Goal: Task Accomplishment & Management: Contribute content

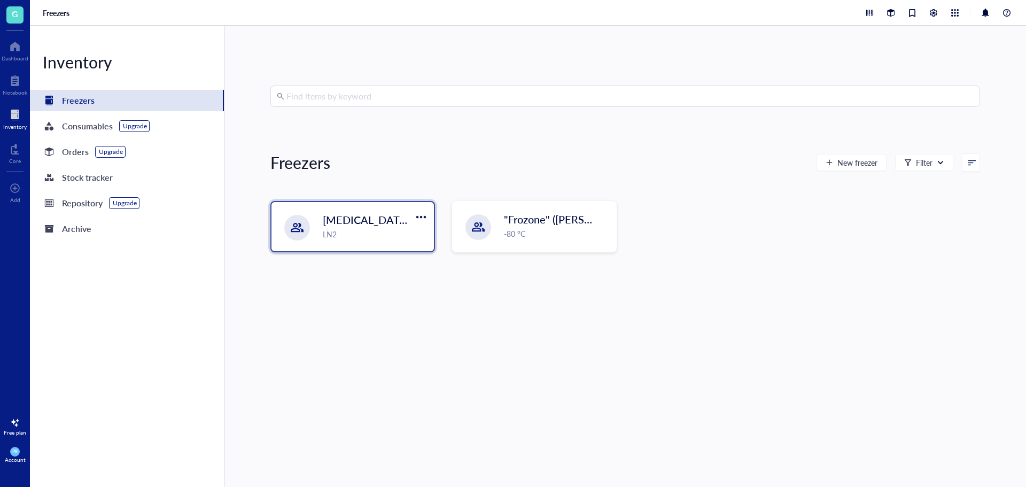
click at [389, 217] on span "[MEDICAL_DATA] Storage ([PERSON_NAME]/[PERSON_NAME])" at bounding box center [477, 219] width 309 height 15
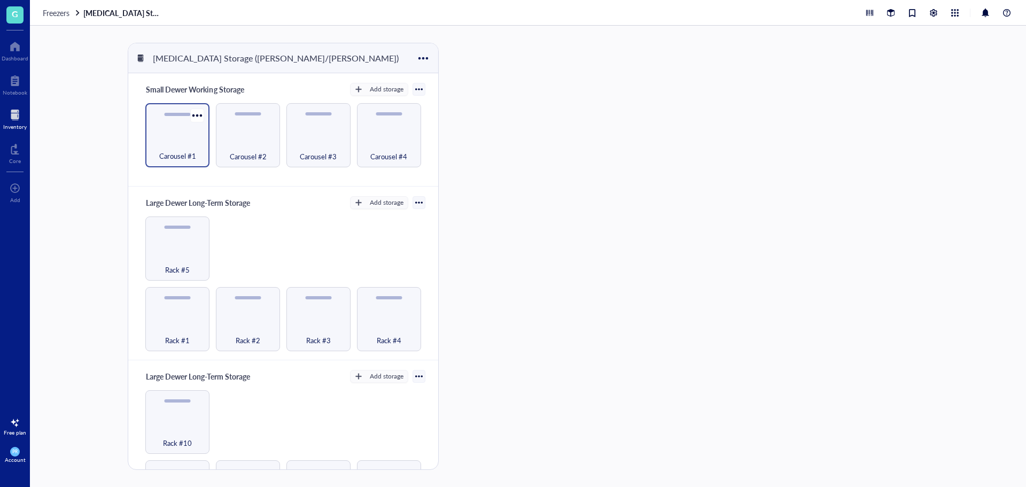
click at [183, 161] on div "Carousel #1" at bounding box center [177, 135] width 64 height 64
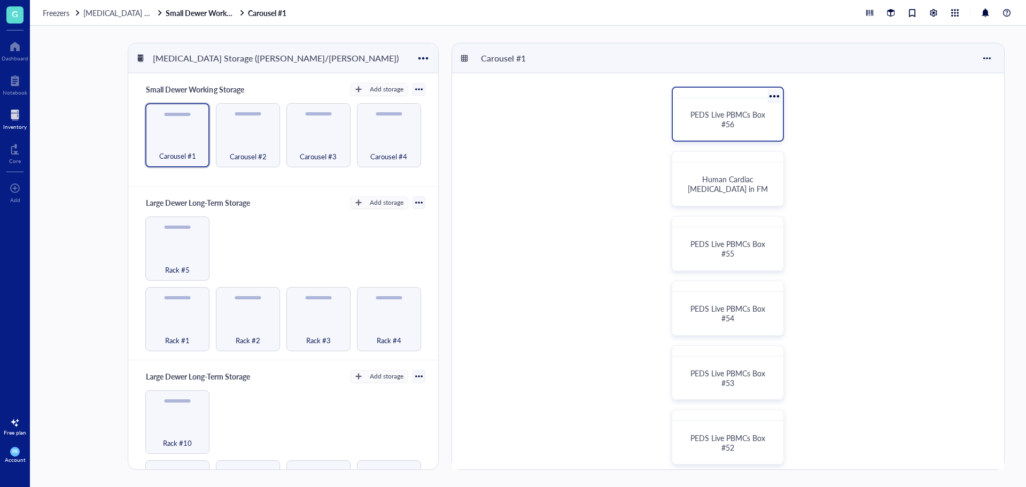
click at [688, 123] on div "PEDS Live PBMCs Box #56" at bounding box center [727, 119] width 84 height 19
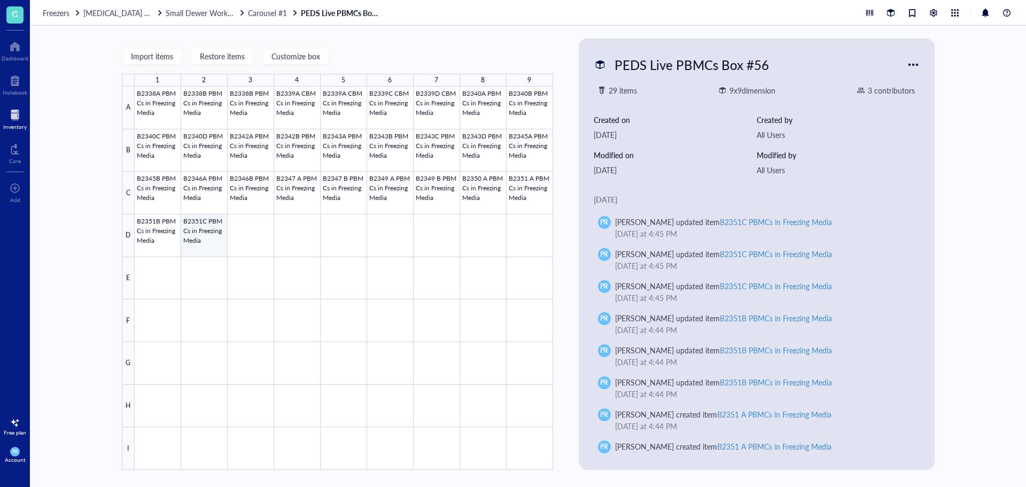
click at [220, 240] on div at bounding box center [344, 278] width 418 height 383
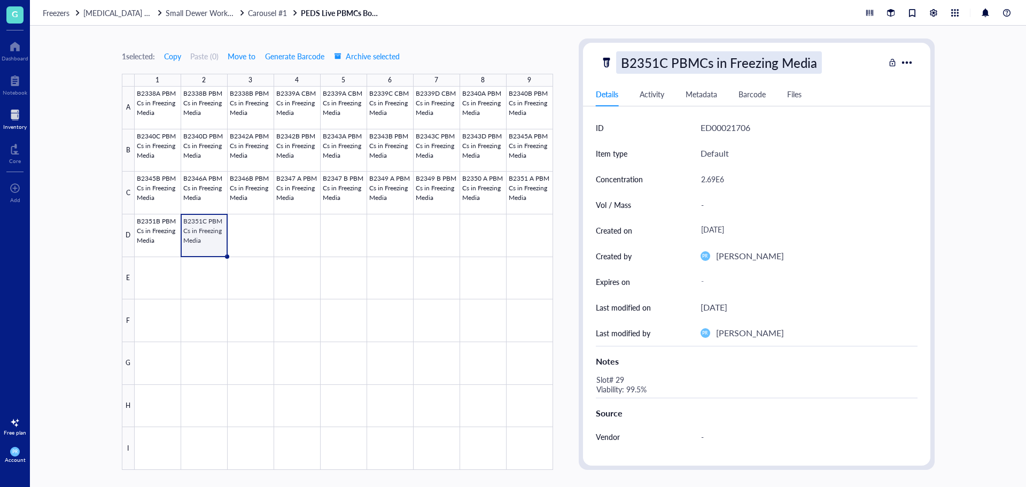
click at [762, 65] on div "B2351C PBMCs in Freezing Media" at bounding box center [719, 62] width 206 height 22
drag, startPoint x: 828, startPoint y: 62, endPoint x: 466, endPoint y: 62, distance: 361.2
click at [466, 62] on div "1 selected: Copy Paste ( 0 ) Move to Generate Barcode Archive selected 1 2 3 4 …" at bounding box center [528, 256] width 996 height 461
click at [263, 231] on div at bounding box center [344, 278] width 418 height 383
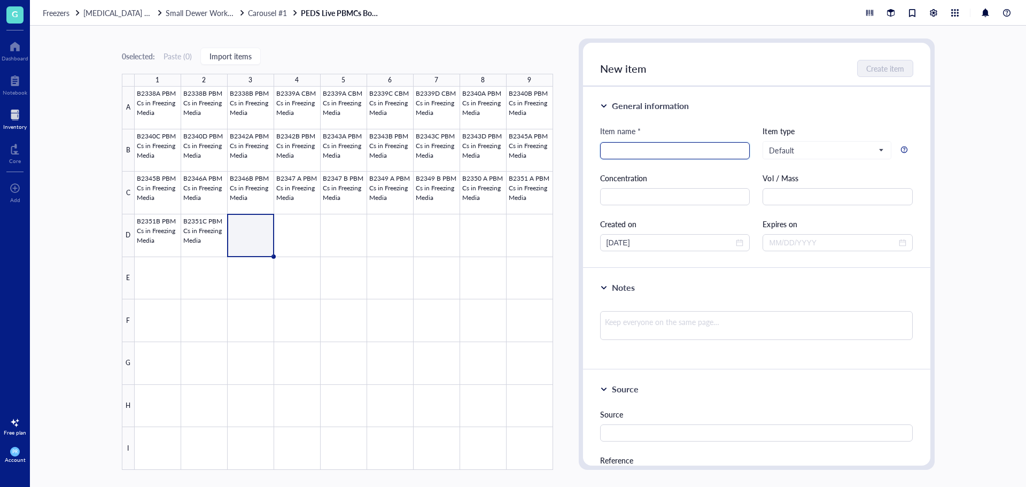
click at [702, 144] on input "search" at bounding box center [674, 151] width 137 height 16
paste input "B2351C PBMCs in Freezing Media"
drag, startPoint x: 629, startPoint y: 152, endPoint x: 568, endPoint y: 152, distance: 61.4
click at [568, 152] on div "0 selected: Paste ( 0 ) Import items 1 2 3 4 5 6 7 8 9 A B C D E F G H I B2338A…" at bounding box center [528, 256] width 996 height 461
click at [613, 154] on input "Po481C PBMCs in Freezing Media" at bounding box center [674, 151] width 137 height 16
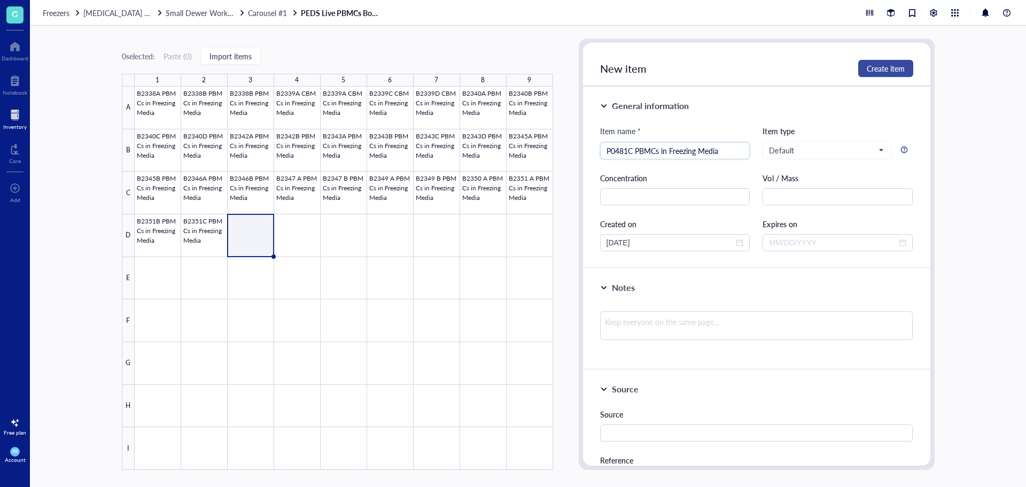
type input "P0481C PBMCs in Freezing Media"
click at [890, 70] on span "Create item" at bounding box center [886, 68] width 38 height 9
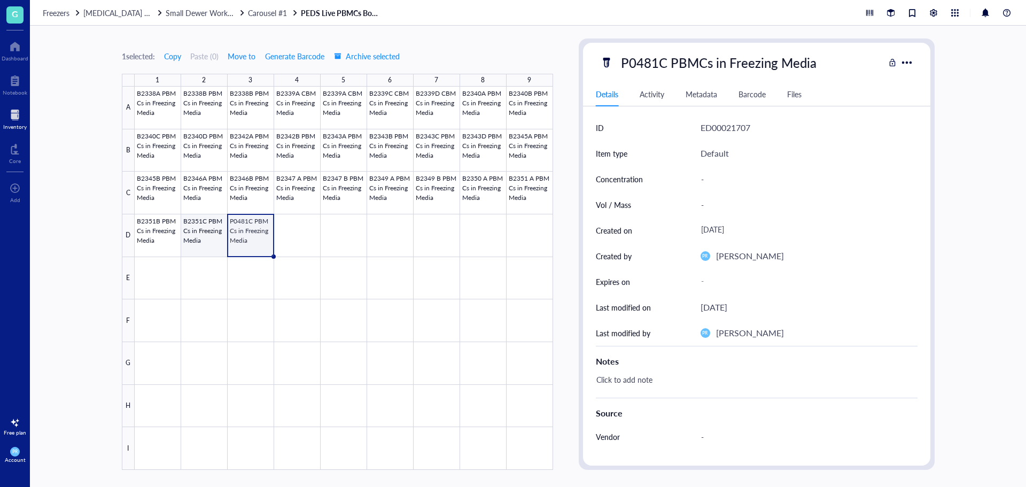
click at [187, 244] on div at bounding box center [344, 278] width 418 height 383
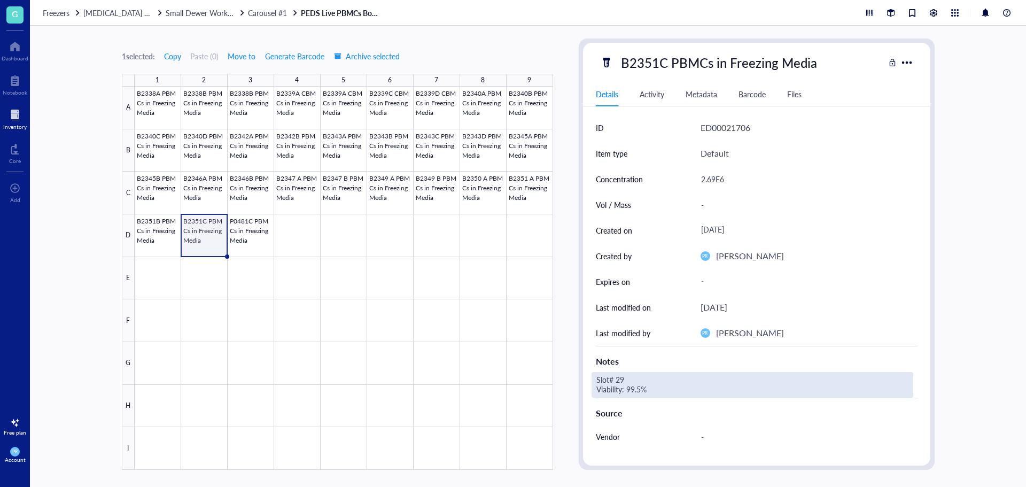
click at [627, 385] on div "Slot# 29 Viability: 99.5%" at bounding box center [752, 385] width 322 height 26
drag, startPoint x: 654, startPoint y: 391, endPoint x: 570, endPoint y: 370, distance: 86.3
click at [570, 370] on div "1 selected: Copy Paste ( 0 ) Move to Generate Barcode Archive selected 1 2 3 4 …" at bounding box center [528, 256] width 996 height 461
click at [249, 245] on div at bounding box center [344, 278] width 418 height 383
click at [648, 386] on div "Slot# 29 Viability: 99.5%" at bounding box center [752, 385] width 322 height 26
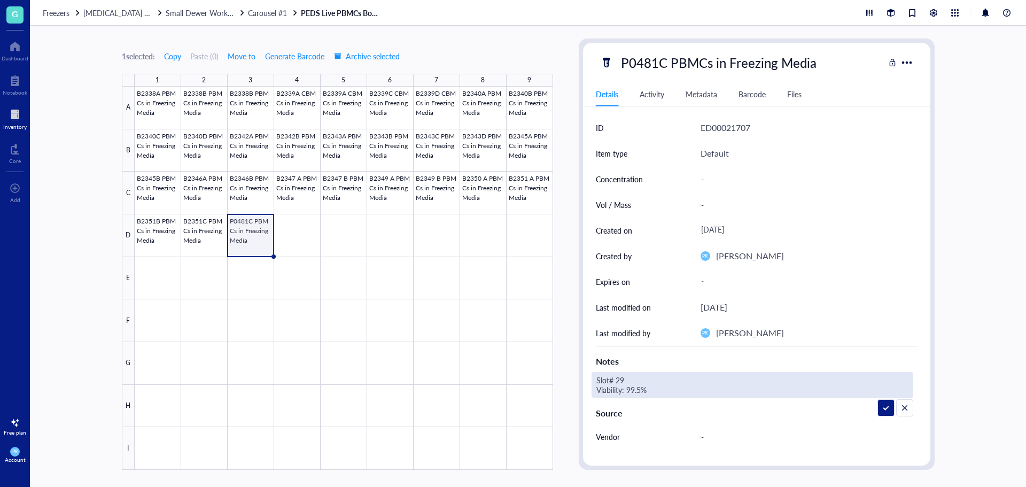
click at [244, 233] on div at bounding box center [344, 278] width 418 height 383
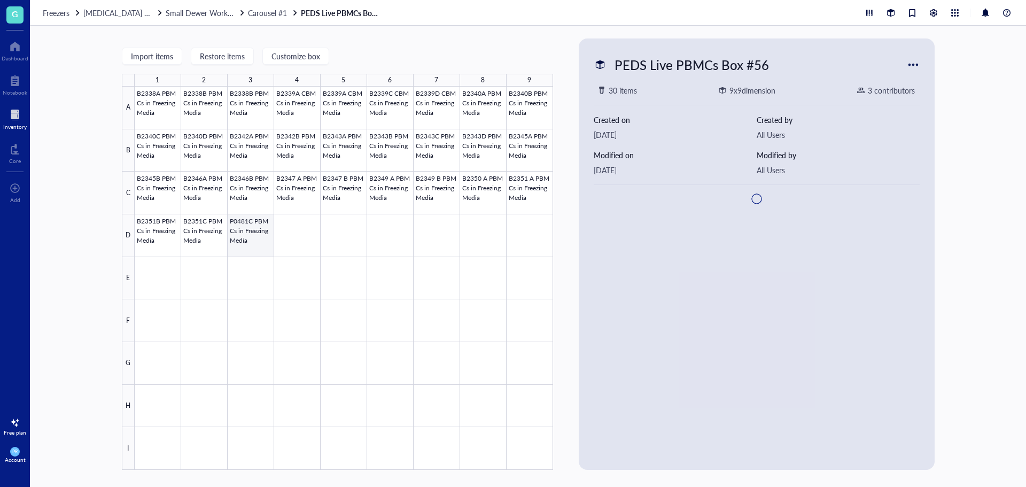
click at [244, 233] on div at bounding box center [344, 278] width 418 height 383
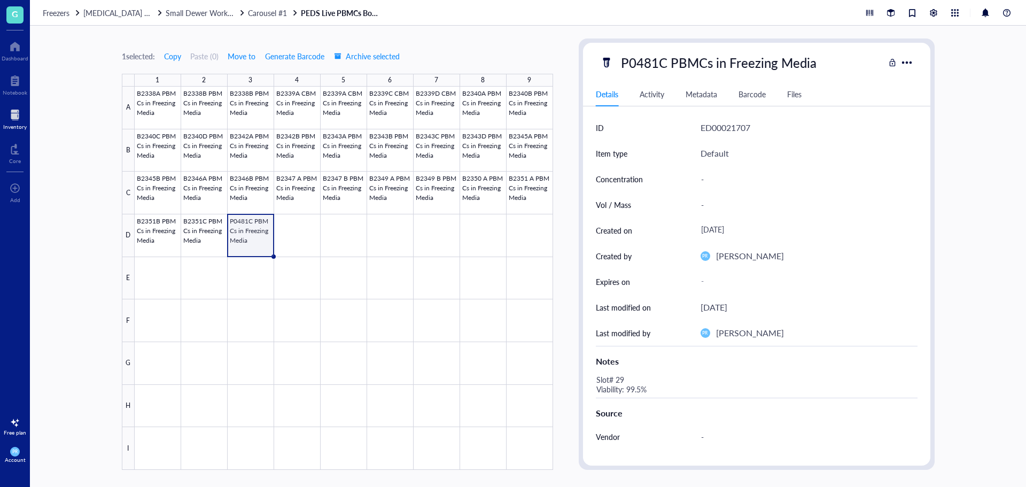
click at [692, 177] on div "Concentration -" at bounding box center [757, 179] width 322 height 26
click at [702, 180] on div "-" at bounding box center [804, 179] width 217 height 22
type input "2.14E6"
drag, startPoint x: 274, startPoint y: 255, endPoint x: 384, endPoint y: 253, distance: 110.6
click at [0, 0] on div "B2338A PBMCs in Freezing Media B2338B PBMCs in Freezing Media B2338B PBMCs in F…" at bounding box center [0, 0] width 0 height 0
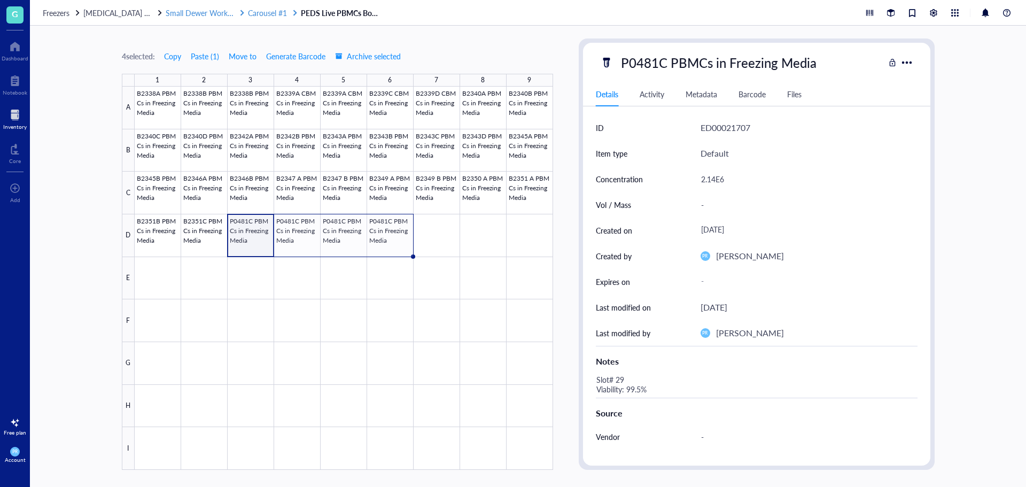
click at [271, 17] on span "Carousel #1" at bounding box center [267, 12] width 39 height 11
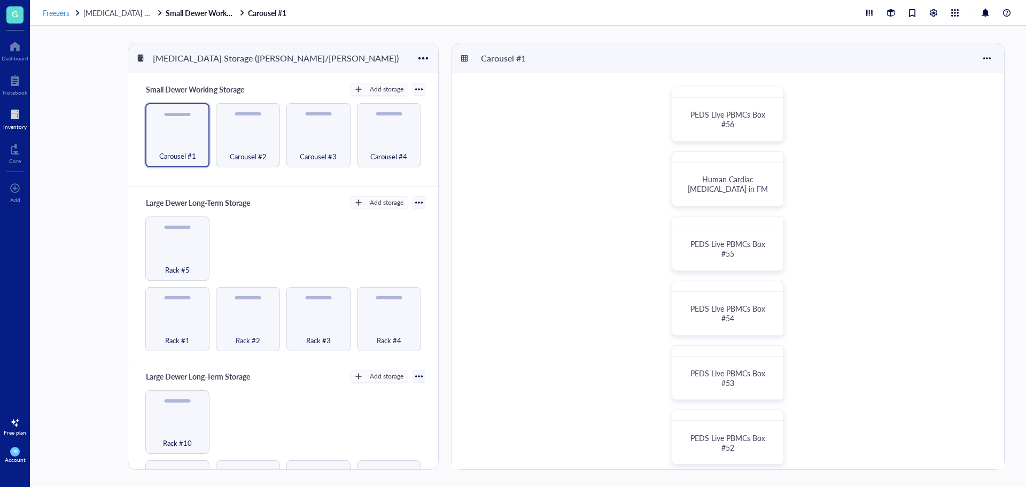
click at [57, 15] on span "Freezers" at bounding box center [56, 12] width 27 height 11
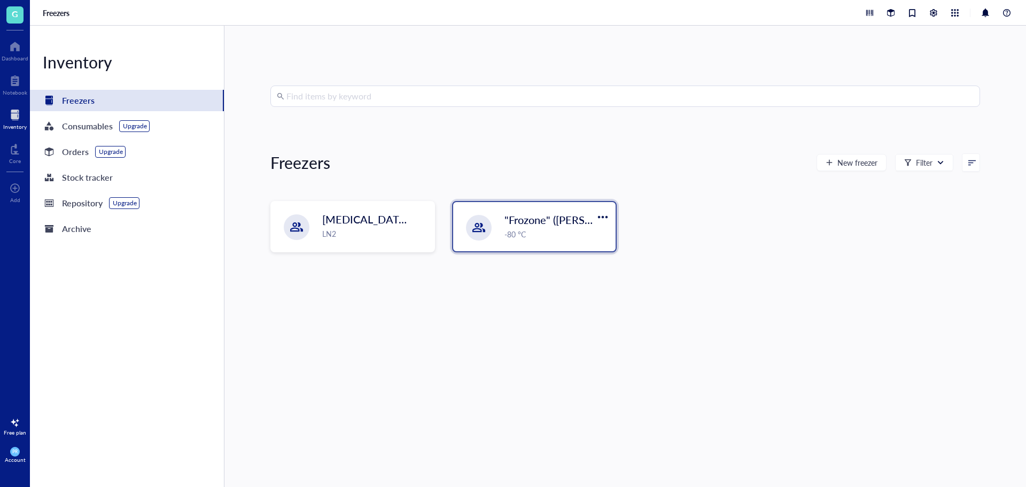
click at [502, 251] on div ""Frozone" ([PERSON_NAME]/[PERSON_NAME]) -80 °C" at bounding box center [534, 226] width 162 height 49
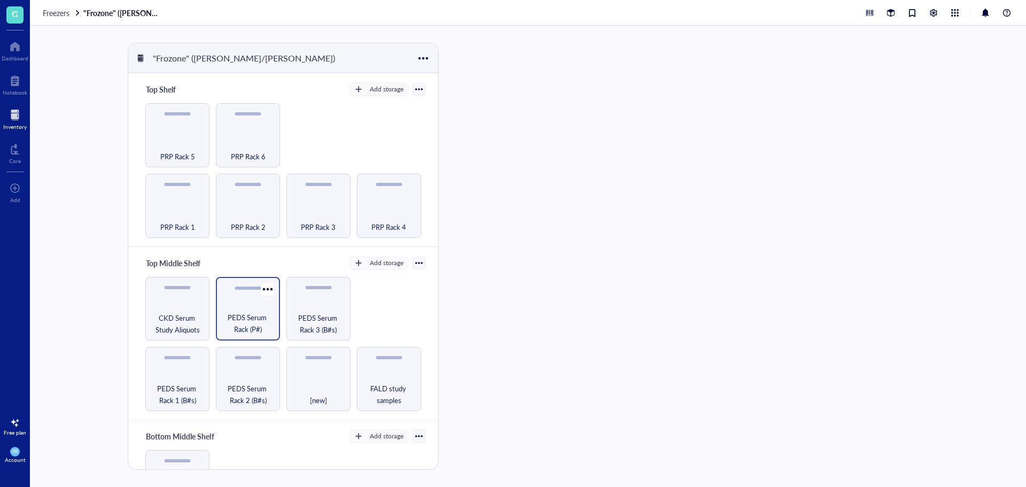
click at [250, 308] on div "PEDS Serum Rack (P#)" at bounding box center [248, 309] width 64 height 64
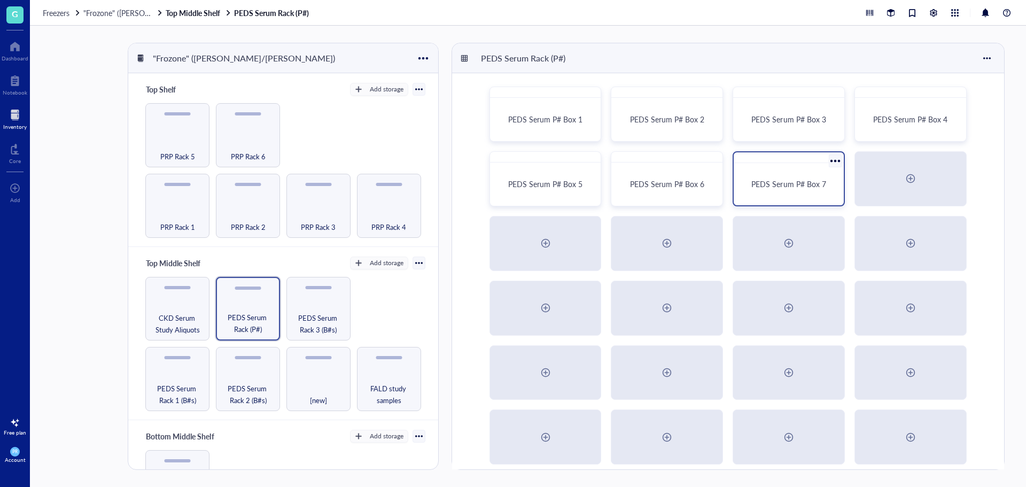
click at [760, 189] on div "PEDS Serum P# Box 7" at bounding box center [789, 184] width 102 height 34
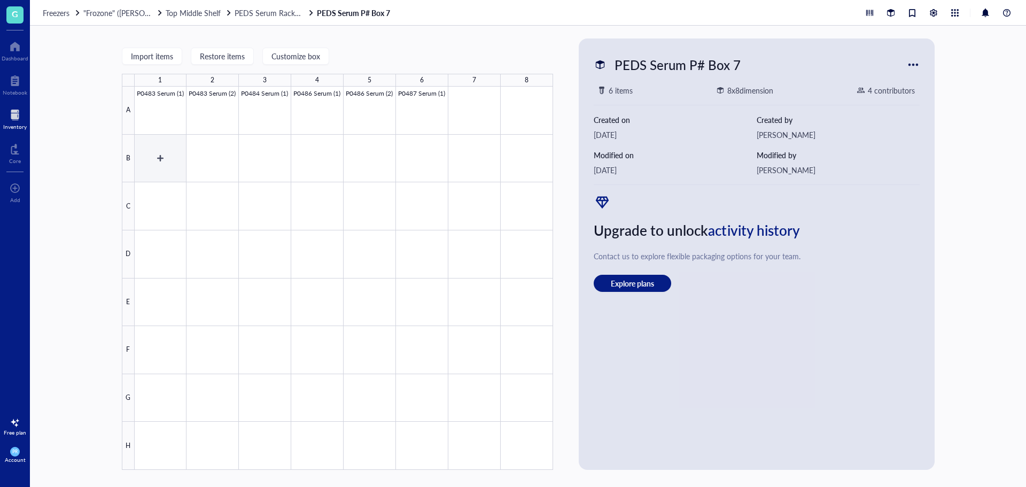
click at [167, 158] on div at bounding box center [344, 278] width 418 height 383
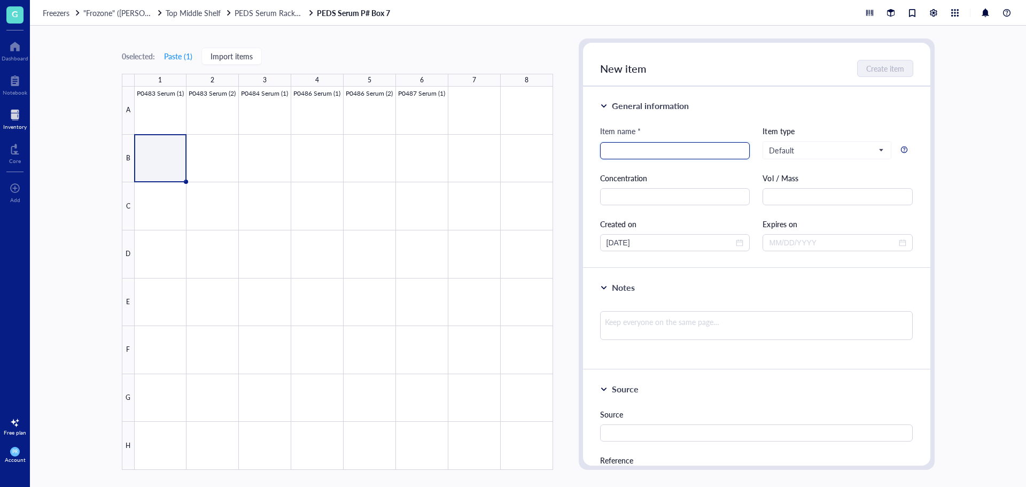
click at [721, 149] on input "search" at bounding box center [674, 151] width 137 height 16
type input "P0491 Serum (1)"
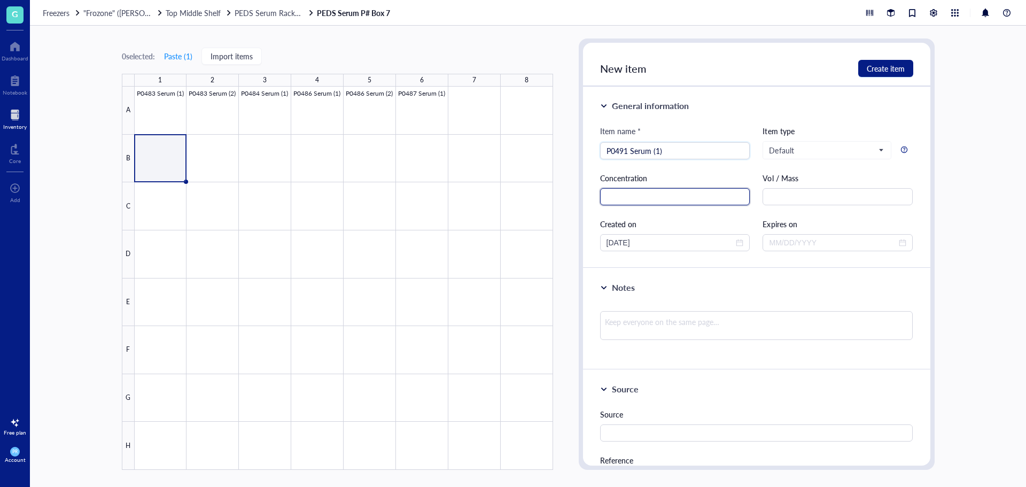
click at [702, 198] on input "text" at bounding box center [675, 196] width 150 height 17
click at [878, 73] on span "Create item" at bounding box center [886, 68] width 38 height 9
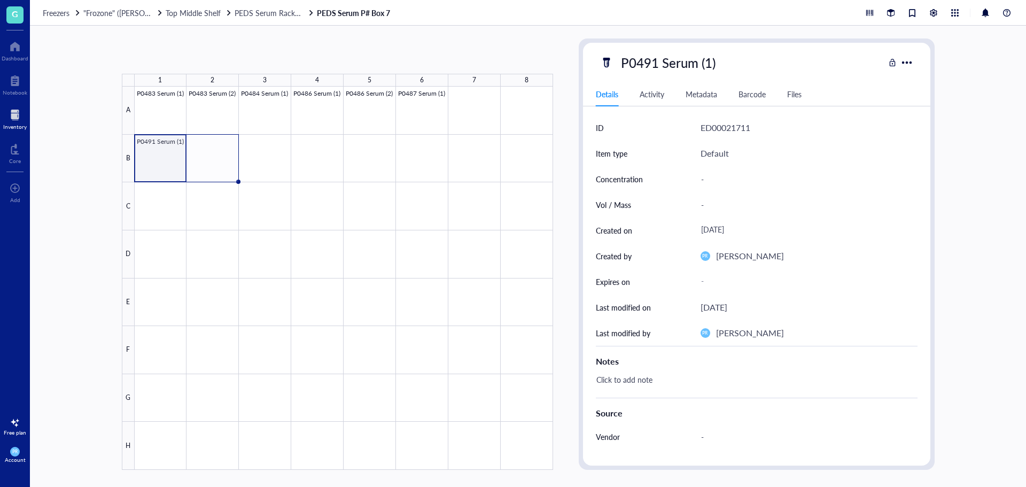
drag, startPoint x: 187, startPoint y: 181, endPoint x: 229, endPoint y: 182, distance: 42.2
click at [0, 0] on div "P0483 Serum (1) P0483 Serum (2) P0484 Serum (1) P0486 Serum (1) P0486 Serum (2)…" at bounding box center [0, 0] width 0 height 0
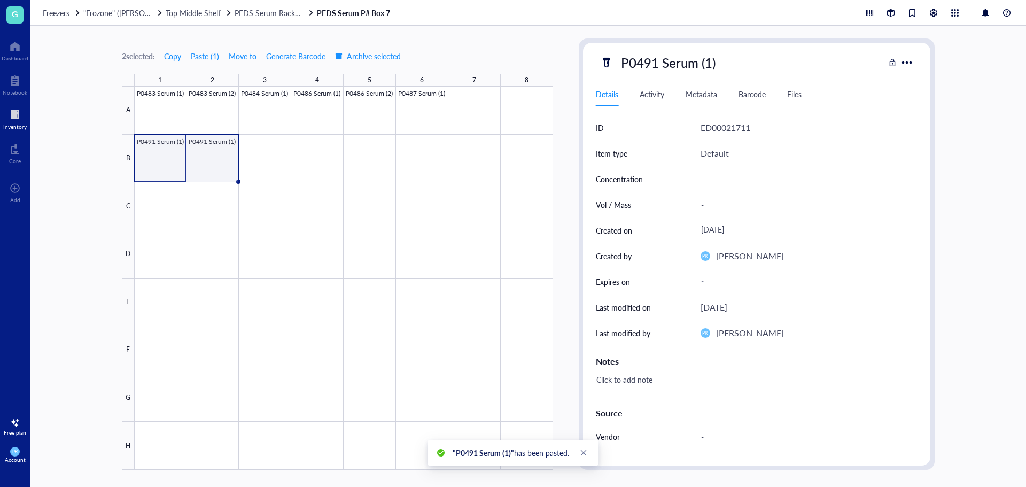
click at [216, 161] on div at bounding box center [344, 278] width 418 height 383
click at [710, 65] on div "P0491 Serum (1)" at bounding box center [668, 62] width 104 height 22
click at [710, 64] on input "P0491 Serum (1)" at bounding box center [680, 62] width 127 height 21
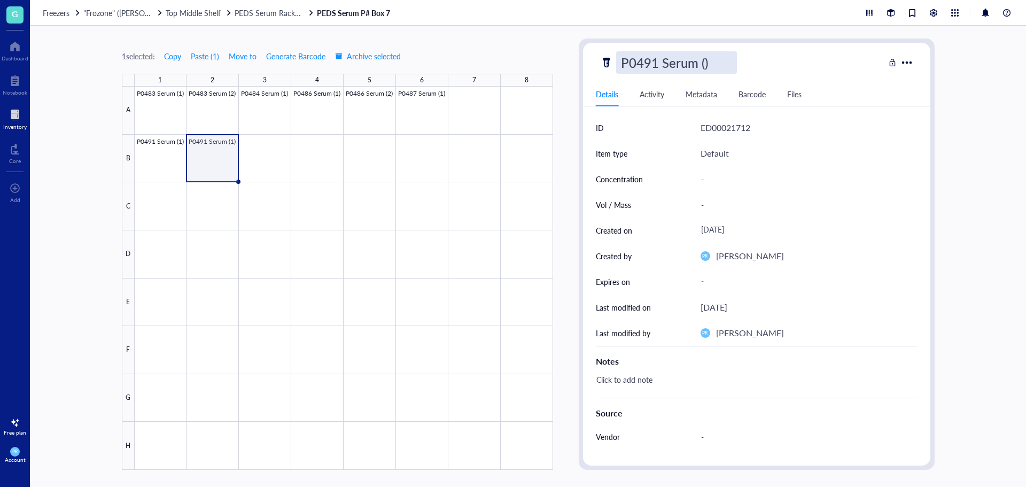
type input "P0491 Serum (2)"
click at [269, 17] on span "PEDS Serum Rack (P#)" at bounding box center [272, 12] width 75 height 11
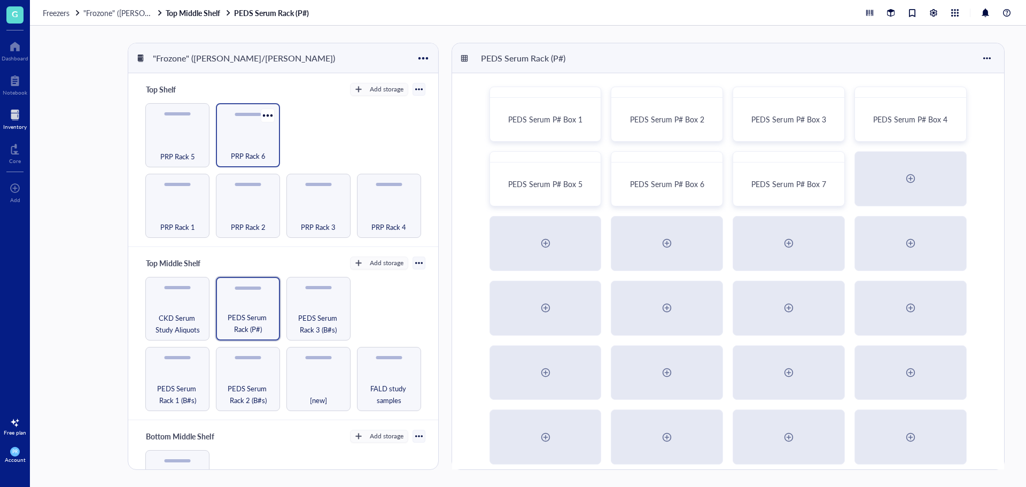
click at [260, 153] on span "PRP Rack 6" at bounding box center [248, 156] width 35 height 12
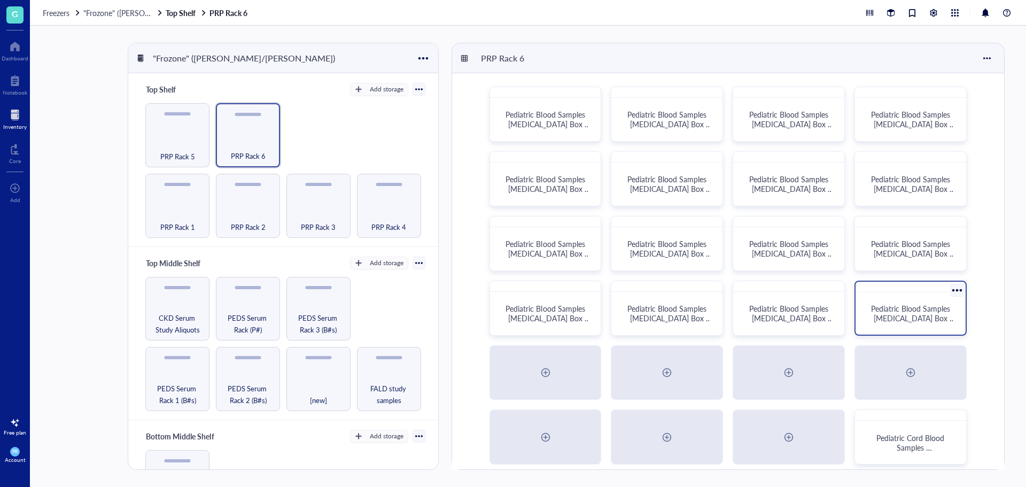
click at [890, 309] on span "Pediatric Blood Samples [MEDICAL_DATA] Box #135" at bounding box center [913, 318] width 84 height 30
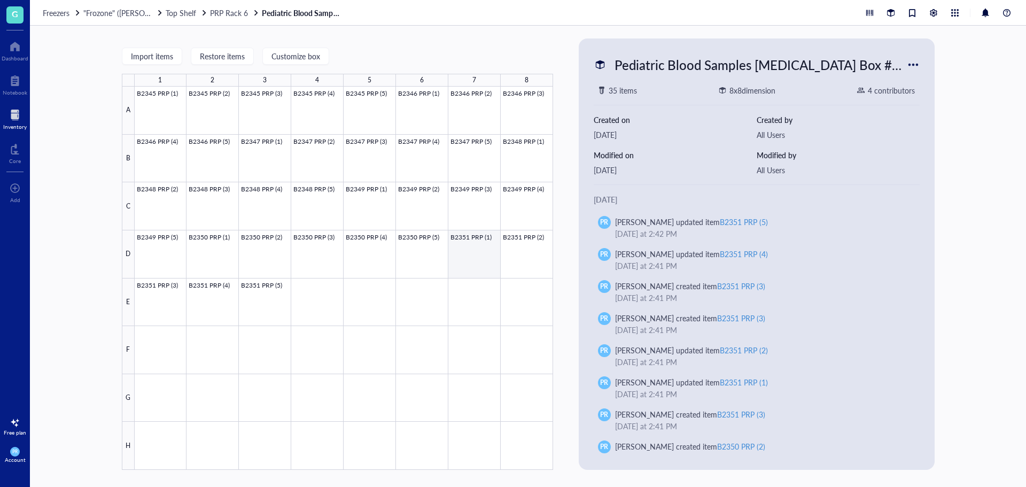
click at [482, 250] on div at bounding box center [344, 278] width 418 height 383
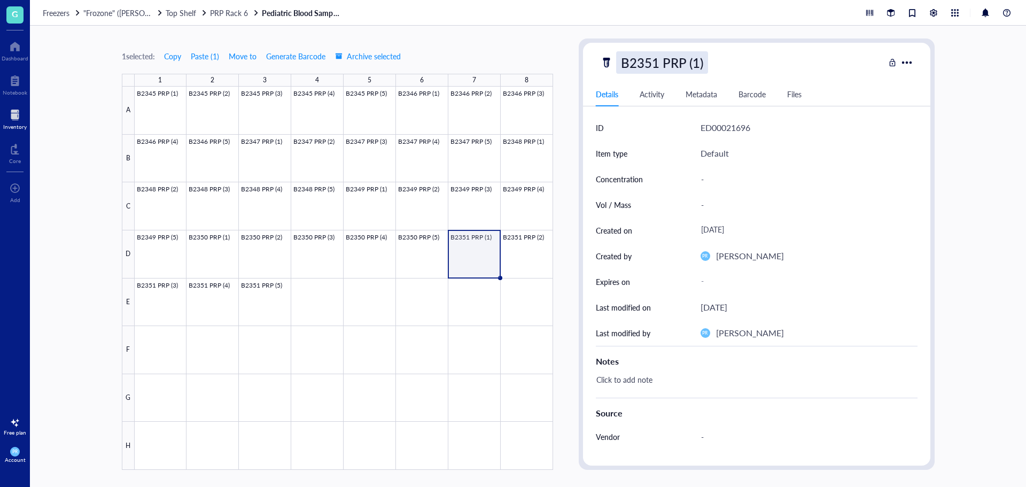
click at [650, 63] on div "B2351 PRP (1)" at bounding box center [662, 62] width 92 height 22
drag, startPoint x: 708, startPoint y: 63, endPoint x: 501, endPoint y: 72, distance: 207.5
click at [501, 72] on div "1 selected: Copy Paste ( 1 ) Move to Generate Barcode Archive selected 1 2 3 4 …" at bounding box center [528, 256] width 996 height 461
click at [320, 302] on div at bounding box center [344, 278] width 418 height 383
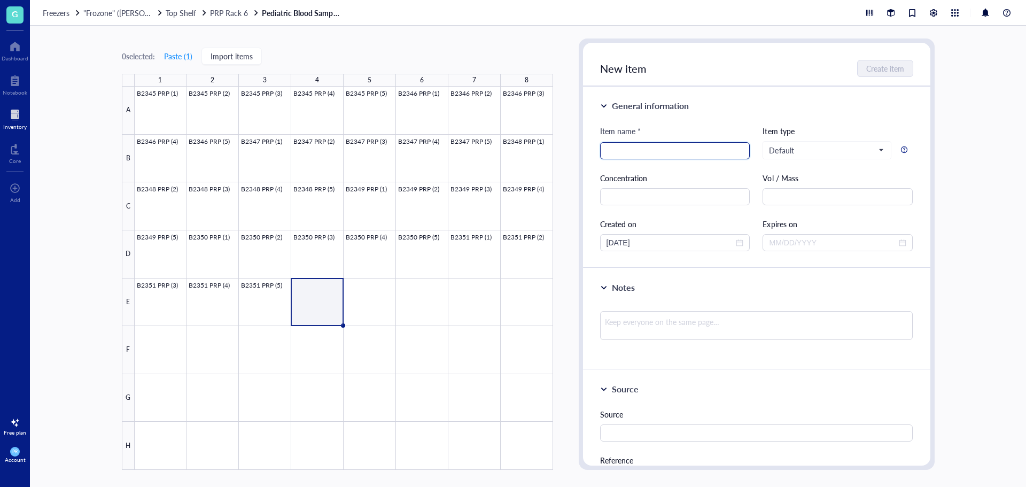
click at [640, 156] on input "search" at bounding box center [674, 151] width 137 height 16
paste input "B2351 PRP (1)"
drag, startPoint x: 627, startPoint y: 153, endPoint x: 546, endPoint y: 150, distance: 81.3
click at [546, 150] on div "0 selected: Paste ( 1 ) Import items 1 2 3 4 5 6 7 8 A B C D E F G H B2345 PRP …" at bounding box center [528, 256] width 996 height 461
drag, startPoint x: 612, startPoint y: 151, endPoint x: 597, endPoint y: 151, distance: 15.5
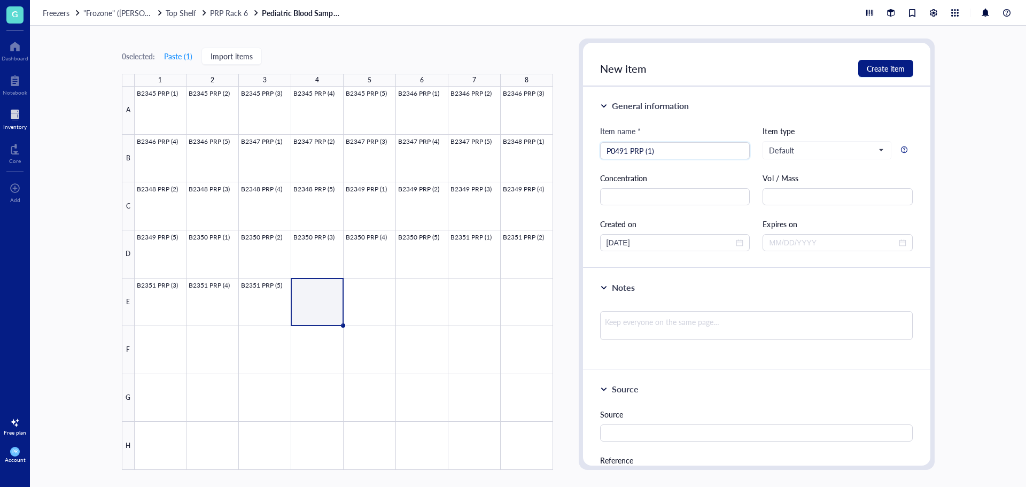
click at [597, 151] on div "General information Item name * P0491 PRP (1) P0491 PRP (1) Item type Default C…" at bounding box center [756, 178] width 347 height 182
type input "P0491 PRP (1)"
click at [902, 68] on span "Create item" at bounding box center [886, 68] width 38 height 9
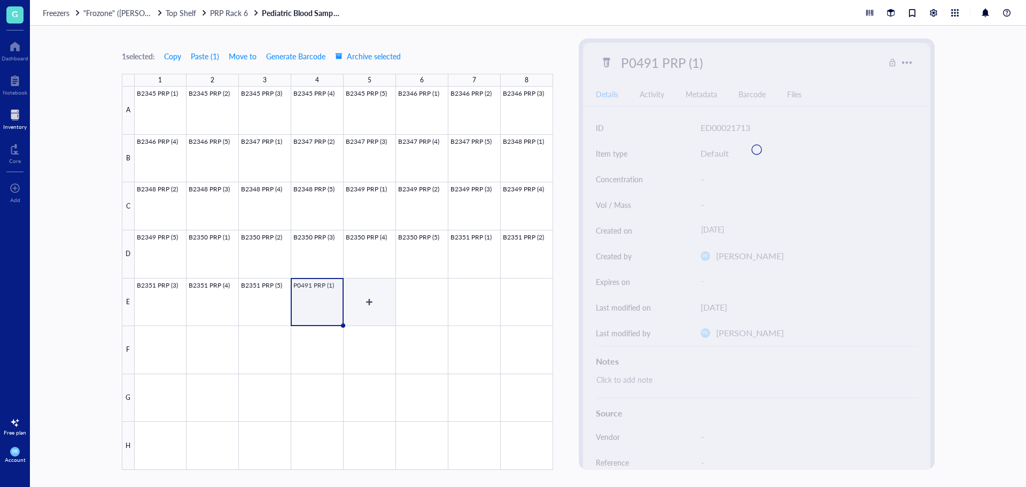
click at [373, 309] on div at bounding box center [344, 278] width 418 height 383
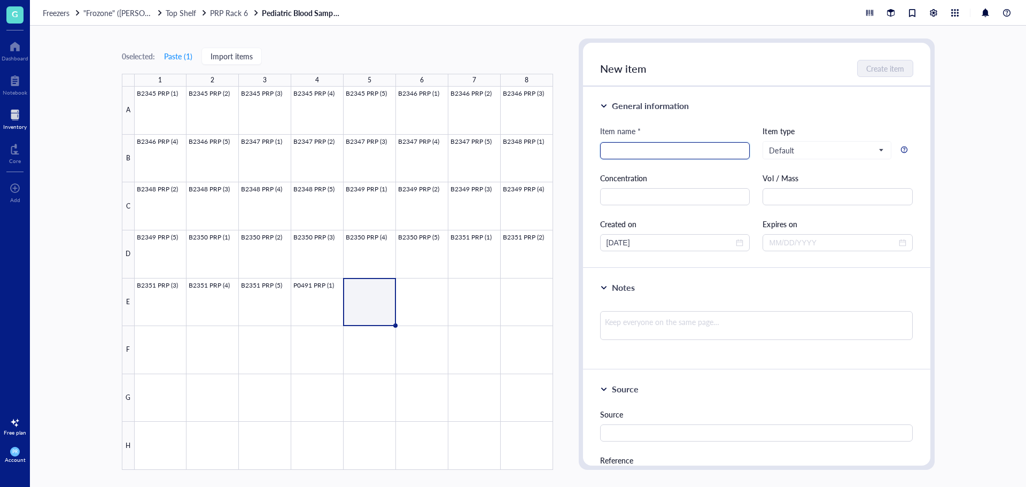
click at [624, 147] on input "search" at bounding box center [674, 151] width 137 height 16
paste input "P0491 PRP (1)"
type input "P0491 PRP (2)"
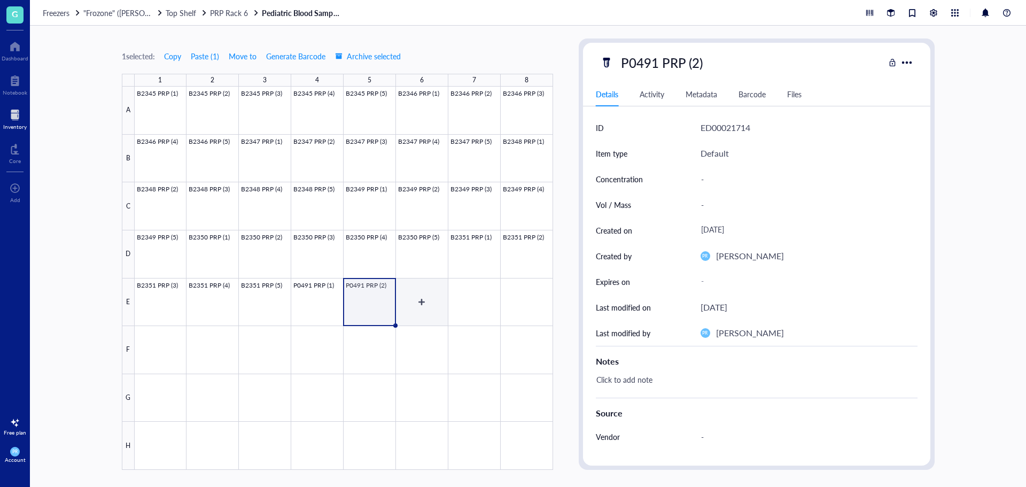
click at [439, 294] on div at bounding box center [344, 278] width 418 height 383
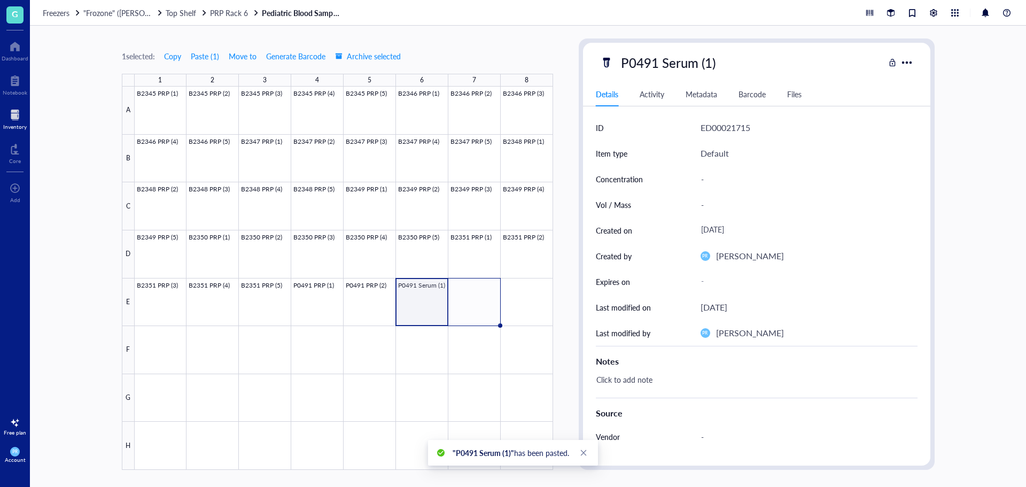
click at [432, 316] on div at bounding box center [344, 278] width 418 height 383
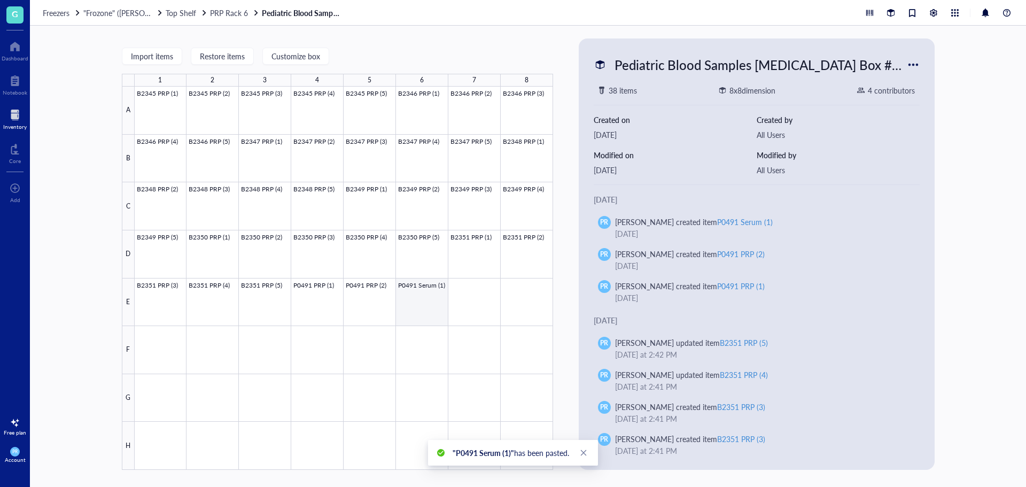
click at [431, 318] on div at bounding box center [344, 278] width 418 height 383
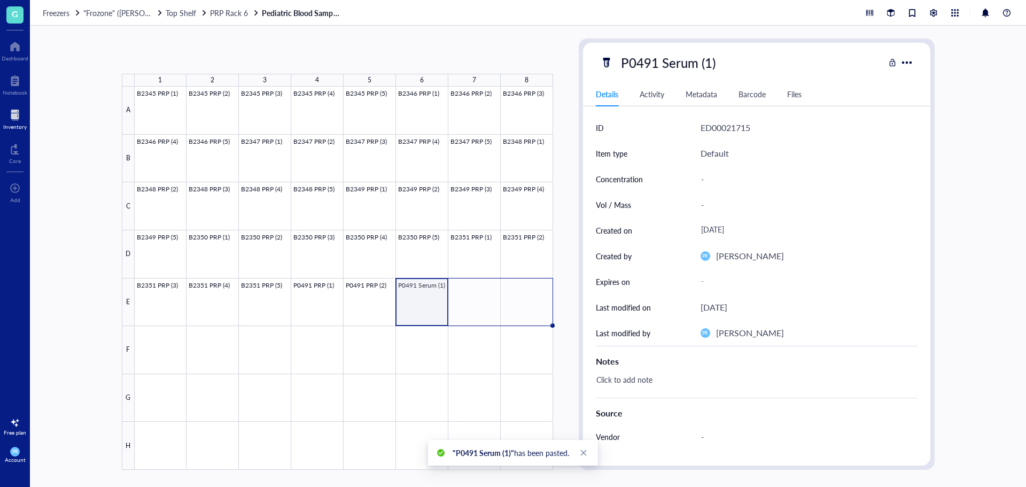
drag, startPoint x: 447, startPoint y: 325, endPoint x: 530, endPoint y: 324, distance: 83.3
click at [0, 0] on div "B2345 PRP (1) B2345 PRP (2) B2345 PRP (3) B2345 PRP (4) B2345 PRP (5) B2346 PRP…" at bounding box center [0, 0] width 0 height 0
click at [434, 294] on div at bounding box center [344, 278] width 418 height 383
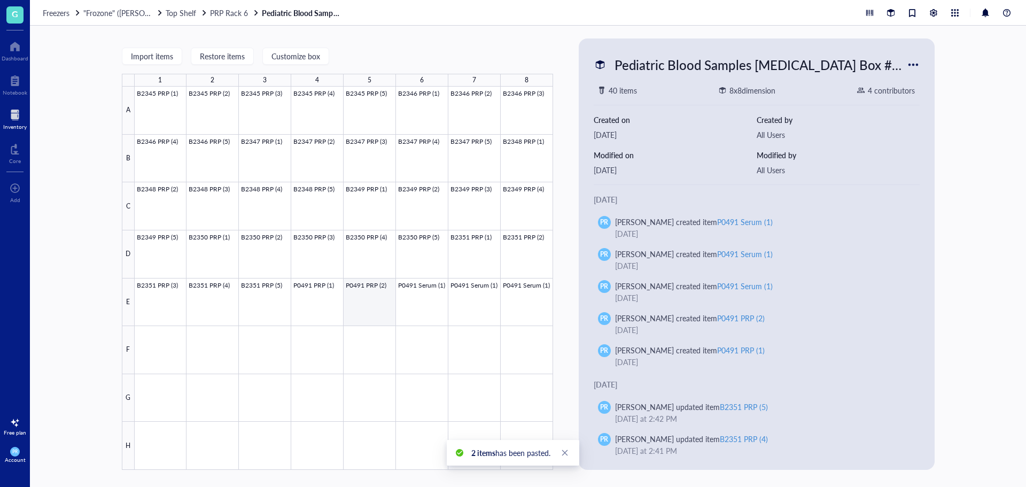
click at [378, 302] on div at bounding box center [344, 278] width 418 height 383
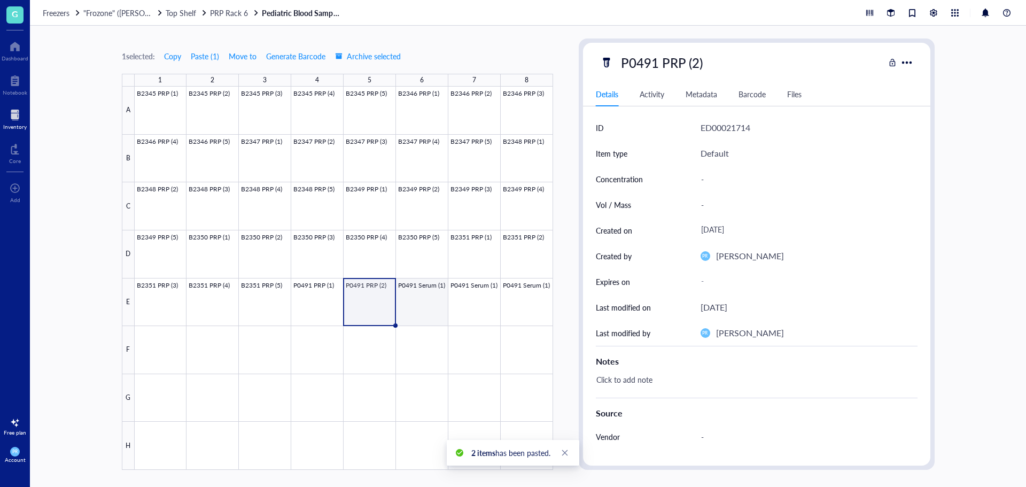
click at [416, 308] on div at bounding box center [344, 278] width 418 height 383
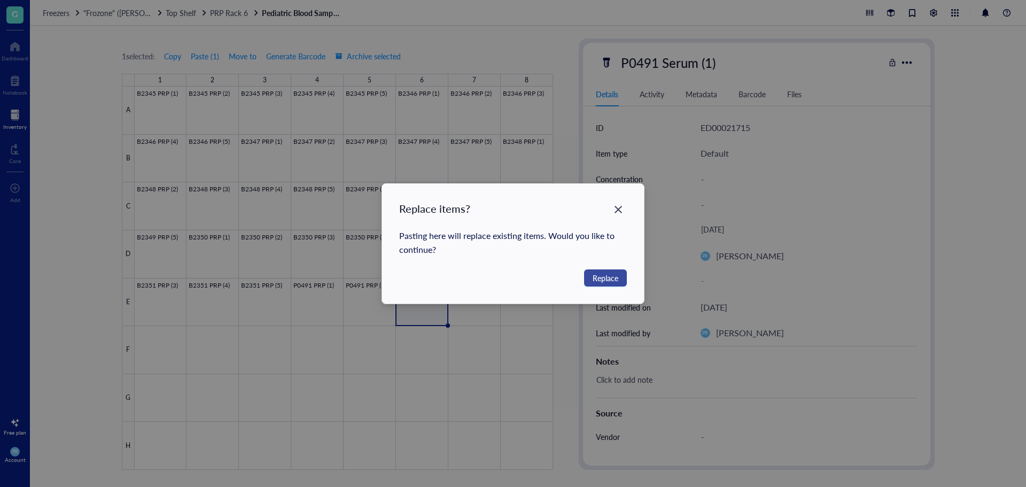
click at [594, 282] on span "Replace" at bounding box center [606, 278] width 26 height 12
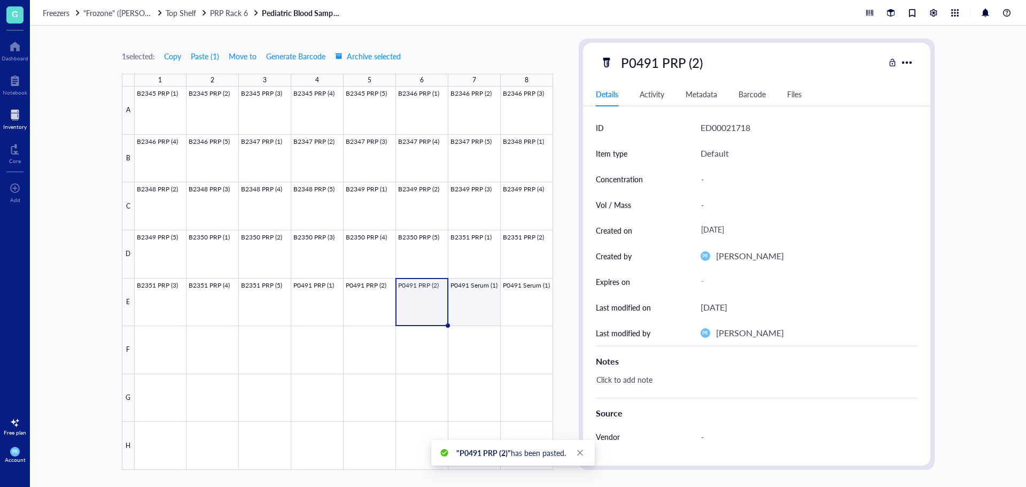
click at [482, 314] on div at bounding box center [344, 278] width 418 height 383
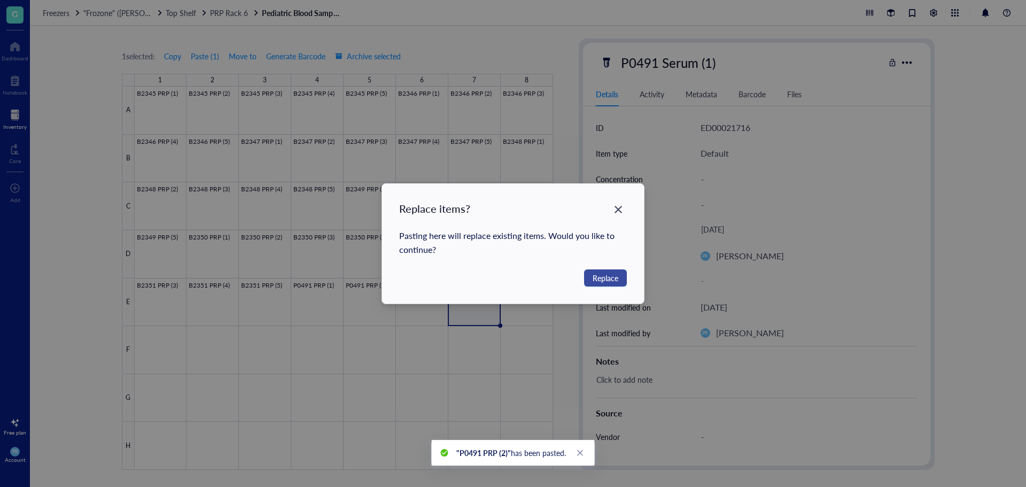
click at [601, 282] on span "Replace" at bounding box center [606, 278] width 26 height 12
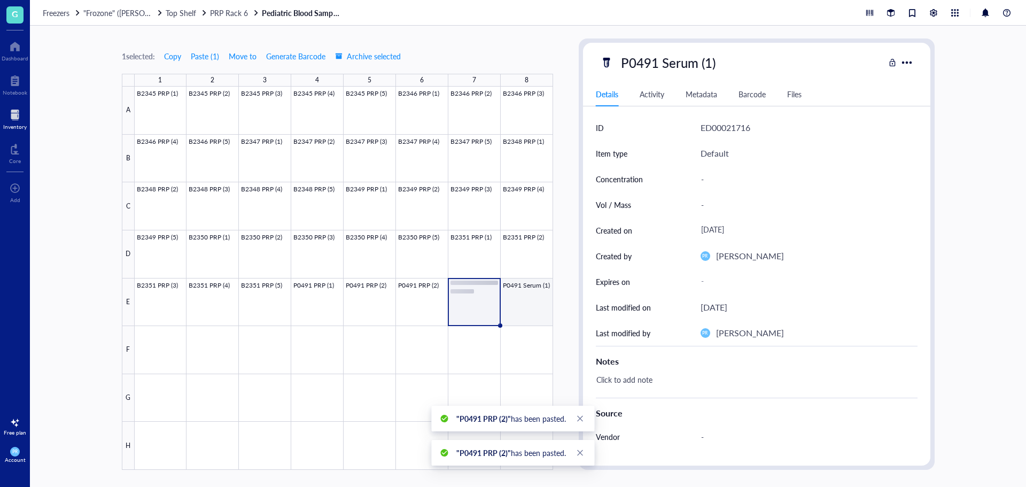
click at [531, 312] on div at bounding box center [344, 278] width 418 height 383
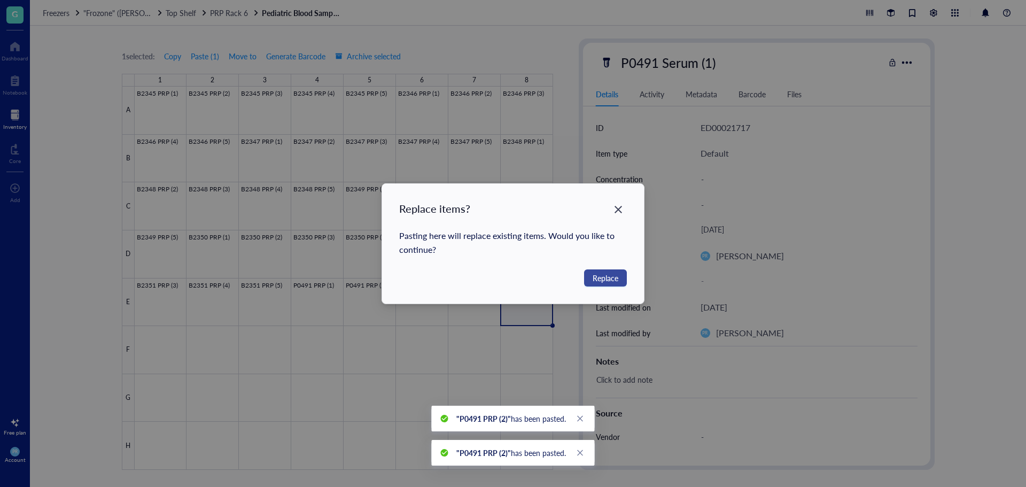
click at [613, 285] on button "Replace" at bounding box center [605, 277] width 43 height 17
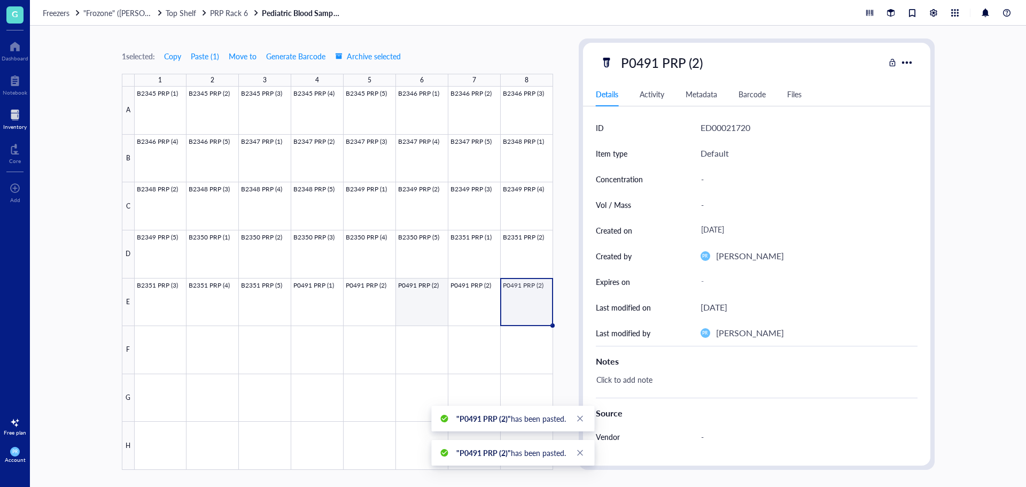
click at [440, 305] on div at bounding box center [344, 278] width 418 height 383
click at [699, 56] on div "P0491 PRP (2)" at bounding box center [661, 62] width 91 height 22
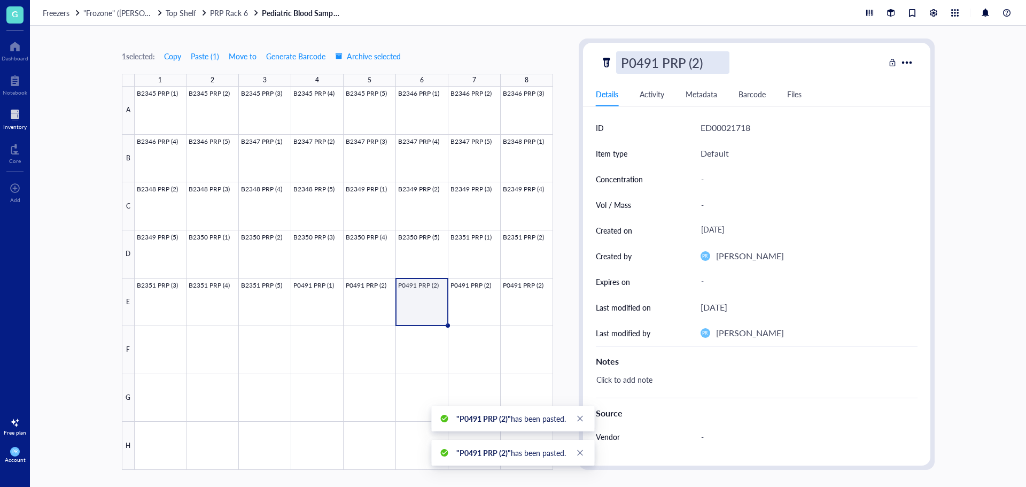
click at [697, 62] on input "P0491 PRP (2)" at bounding box center [673, 62] width 112 height 21
type input "P0491 PRP (3)"
click at [483, 320] on div at bounding box center [344, 278] width 418 height 383
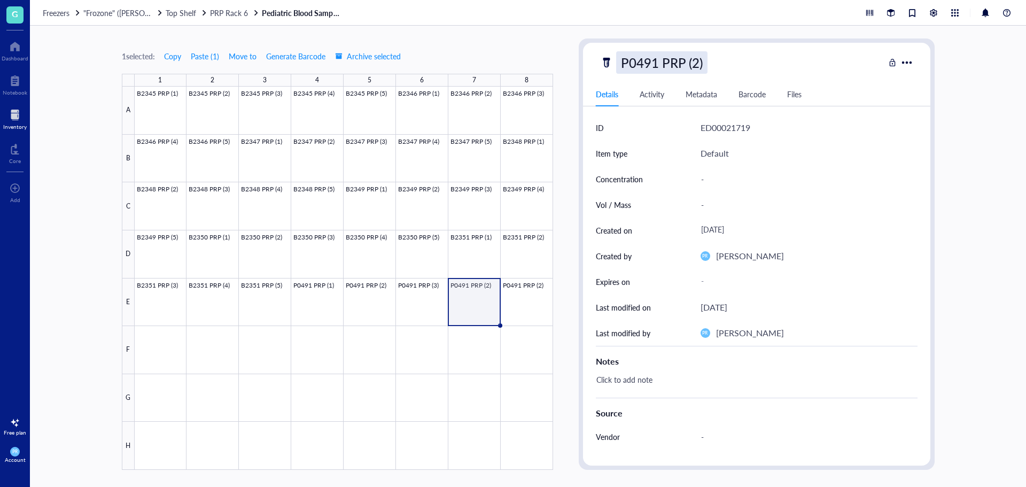
click at [699, 61] on div "P0491 PRP (2)" at bounding box center [661, 62] width 91 height 22
click at [698, 62] on input "P0491 PRP (2)" at bounding box center [673, 62] width 112 height 21
type input "P0491 PRP (4)"
click at [533, 313] on div at bounding box center [344, 278] width 418 height 383
click at [697, 59] on div "P0491 PRP (2)" at bounding box center [661, 62] width 91 height 22
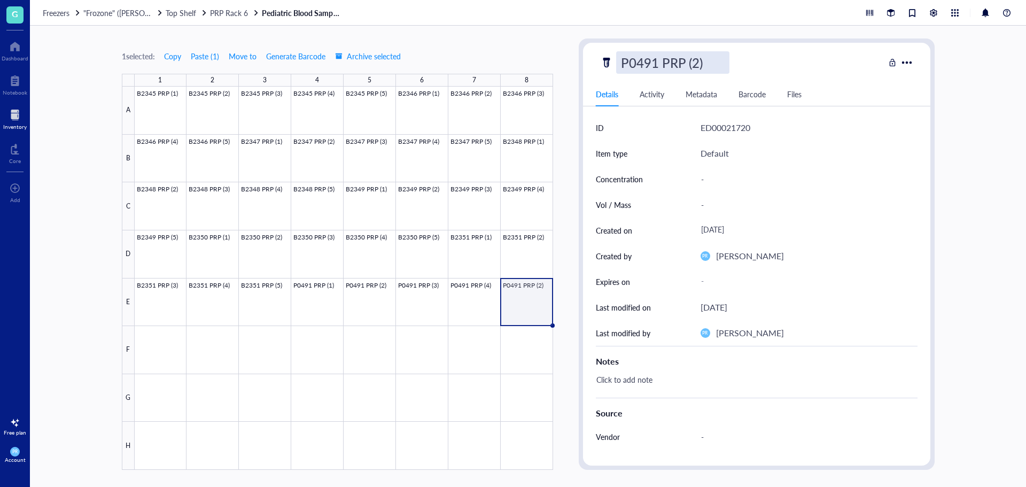
click at [696, 61] on input "P0491 PRP (2)" at bounding box center [673, 62] width 112 height 21
type input "P0491 PRP (5)"
click at [91, 13] on span ""Frozone" ([PERSON_NAME]/[PERSON_NAME])" at bounding box center [162, 12] width 159 height 11
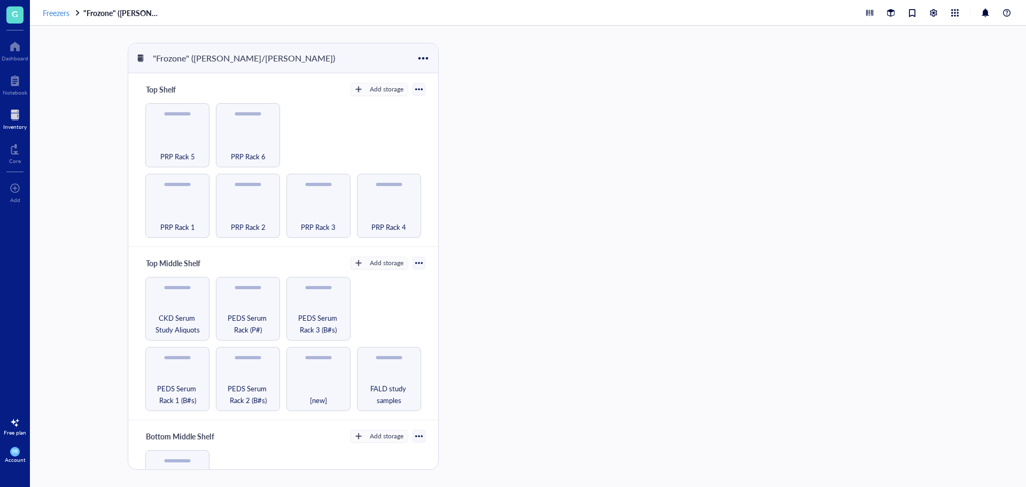
click at [65, 17] on span "Freezers" at bounding box center [56, 12] width 27 height 11
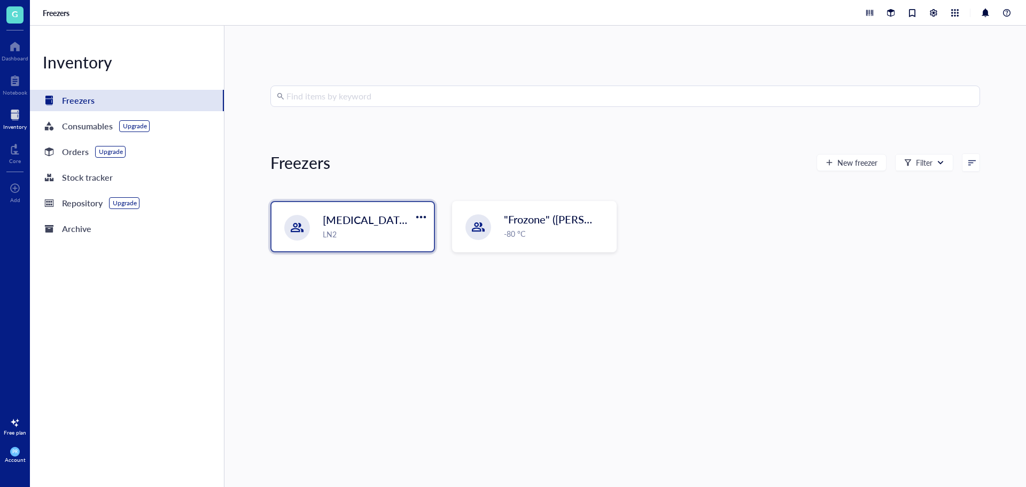
click at [361, 232] on div "LN2" at bounding box center [375, 234] width 105 height 12
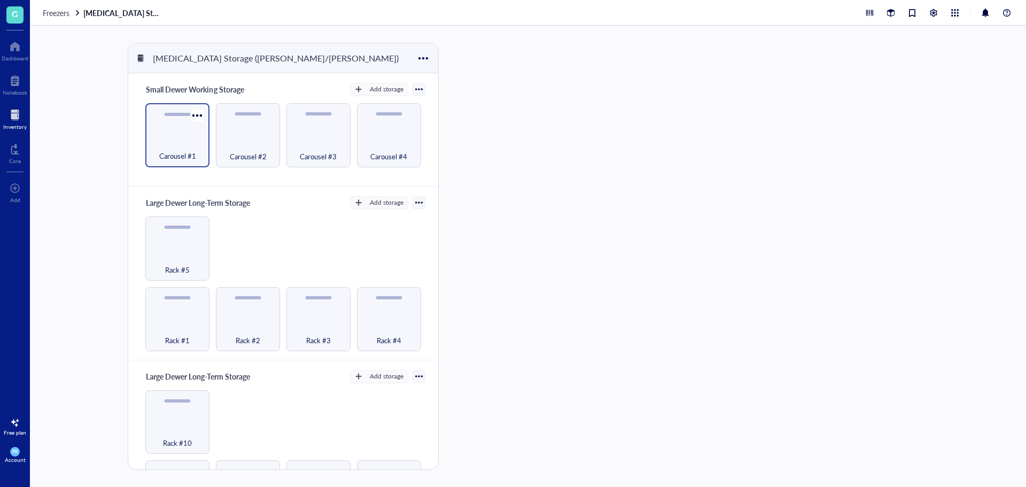
click at [200, 148] on div "Carousel #1" at bounding box center [177, 150] width 53 height 24
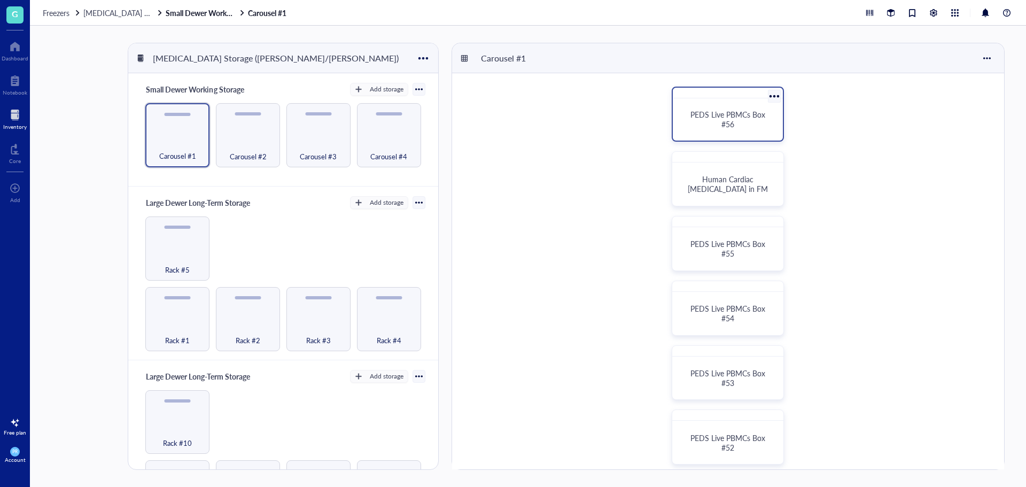
click at [713, 122] on div "PEDS Live PBMCs Box #56" at bounding box center [727, 119] width 84 height 19
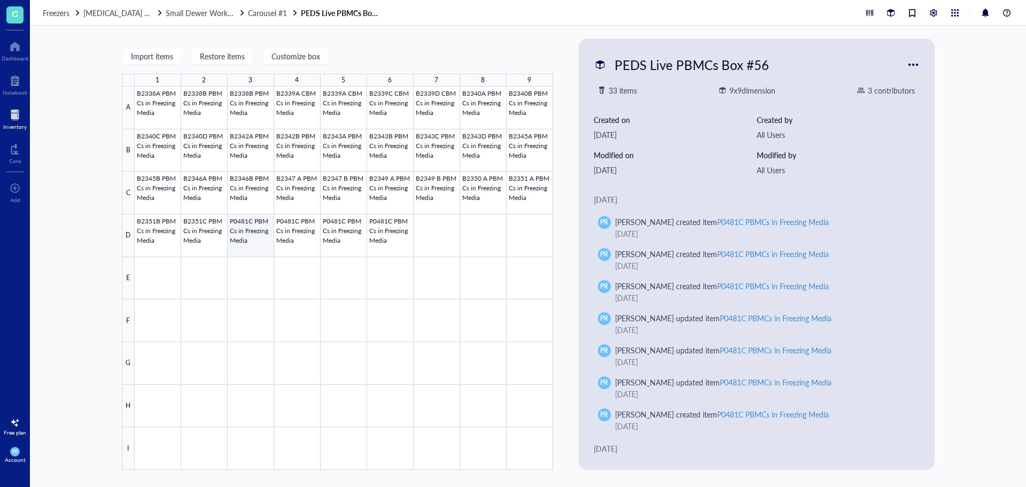
click at [237, 230] on div at bounding box center [344, 278] width 418 height 383
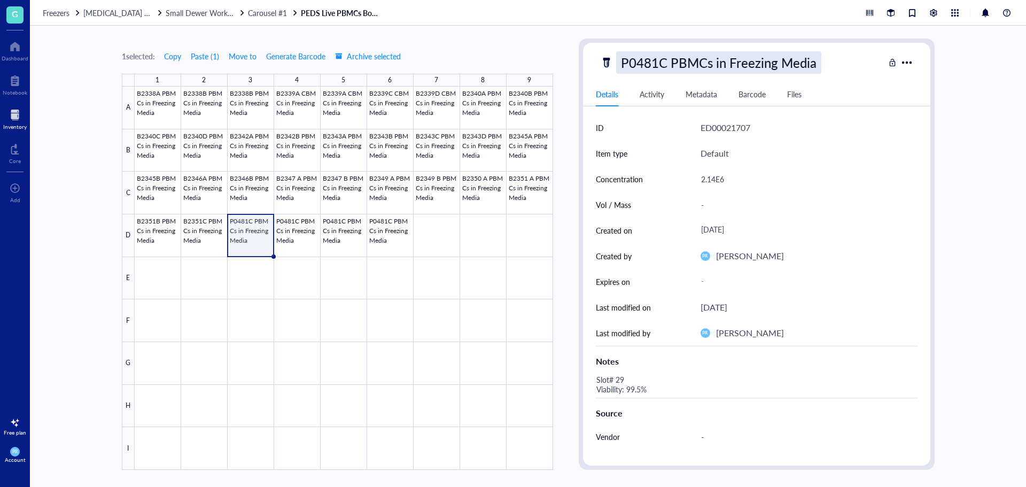
click at [656, 70] on div "P0481C PBMCs in Freezing Media" at bounding box center [718, 62] width 205 height 22
click at [665, 67] on input "P0481C PBMCs in Freezing Media" at bounding box center [736, 62] width 239 height 21
type input "P0481A PBMCs in Freezing Media"
click at [717, 166] on div "Default" at bounding box center [808, 154] width 217 height 26
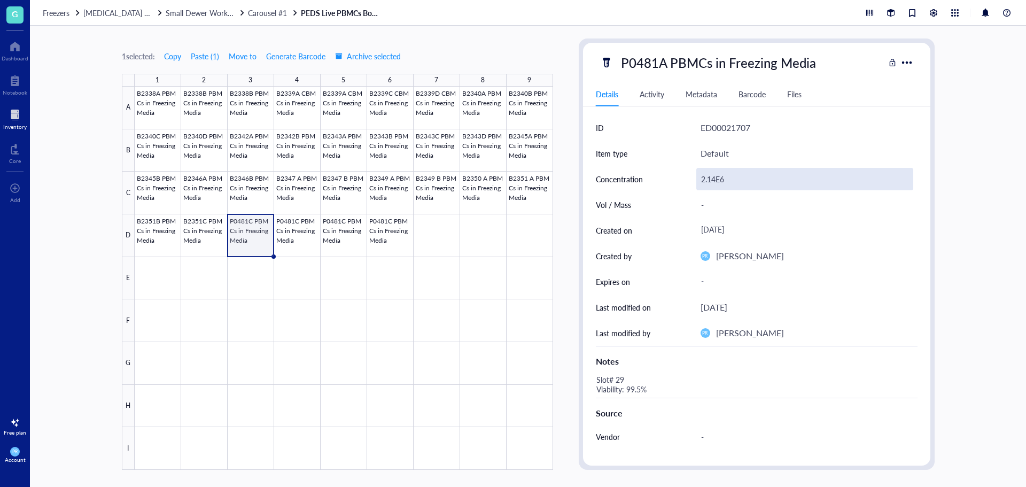
click at [717, 176] on div "2.14E6" at bounding box center [804, 179] width 217 height 22
click at [714, 178] on input "2.14E6" at bounding box center [805, 178] width 216 height 21
type input "2.35E6"
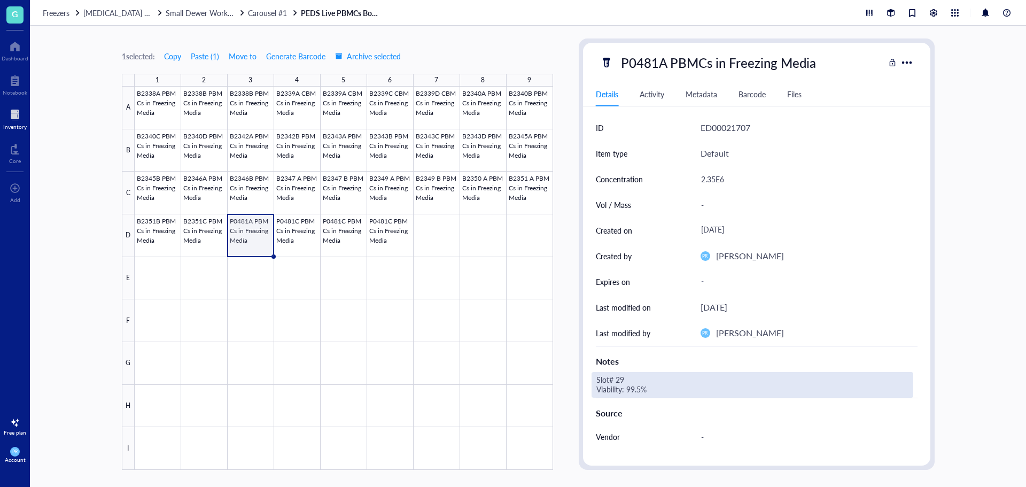
click at [636, 375] on div "Slot# 29 Viability: 99.5%" at bounding box center [752, 385] width 322 height 26
click at [630, 379] on textarea "Slot# 29 Viability: 99.5%" at bounding box center [675, 385] width 167 height 24
drag, startPoint x: 641, startPoint y: 389, endPoint x: 630, endPoint y: 389, distance: 10.2
click at [630, 389] on textarea "Slot# 30 Viability: 99.5%" at bounding box center [675, 385] width 167 height 24
type textarea "Slot# 30 Viability: 98.1%"
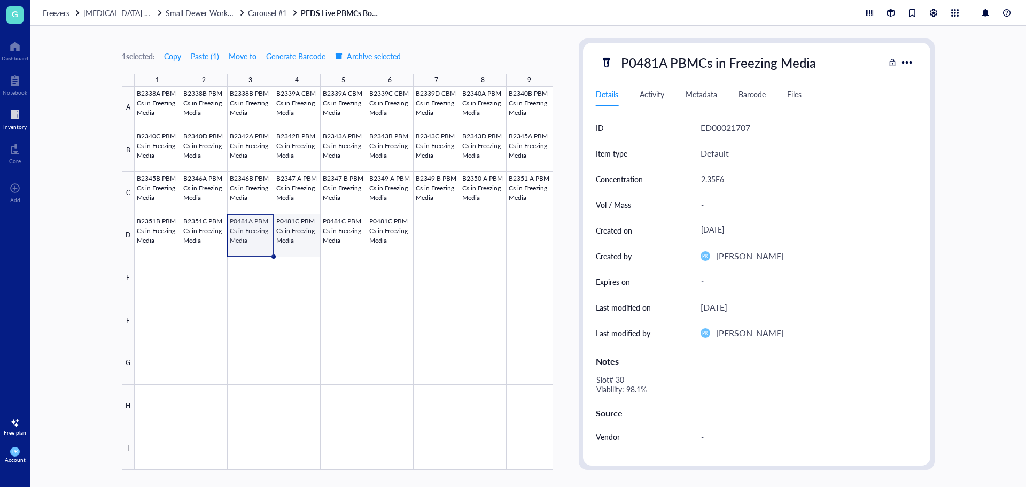
click at [290, 232] on div at bounding box center [344, 278] width 418 height 383
click at [617, 369] on div "Notes" at bounding box center [757, 359] width 322 height 26
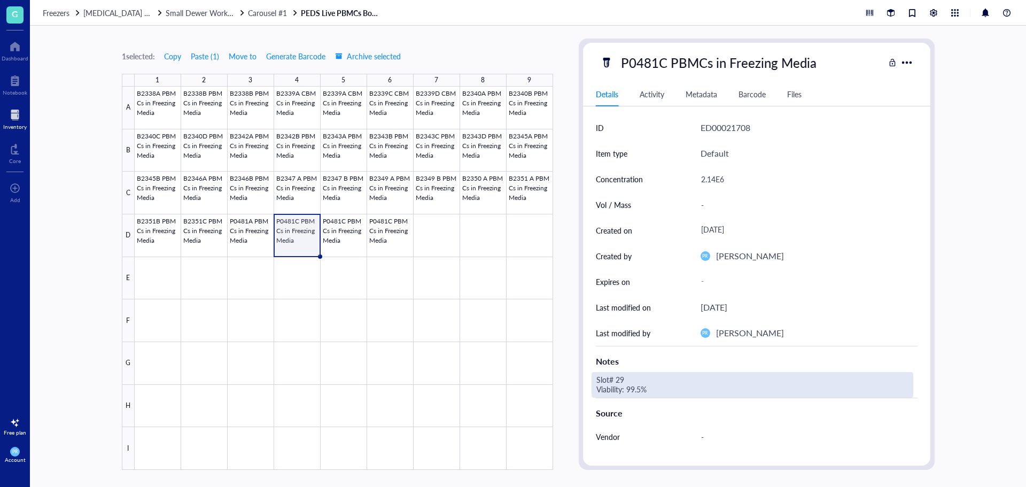
click at [621, 381] on div "Slot# 29 Viability: 99.5%" at bounding box center [752, 385] width 322 height 26
click at [619, 380] on textarea "Slot# 29 Viability: 99.5%" at bounding box center [675, 385] width 167 height 24
drag, startPoint x: 643, startPoint y: 391, endPoint x: 630, endPoint y: 391, distance: 12.8
click at [630, 391] on textarea "Slot# 31 Viability: 99.5%" at bounding box center [677, 385] width 171 height 24
type textarea "Slot# 31 Viability: 97.0%"
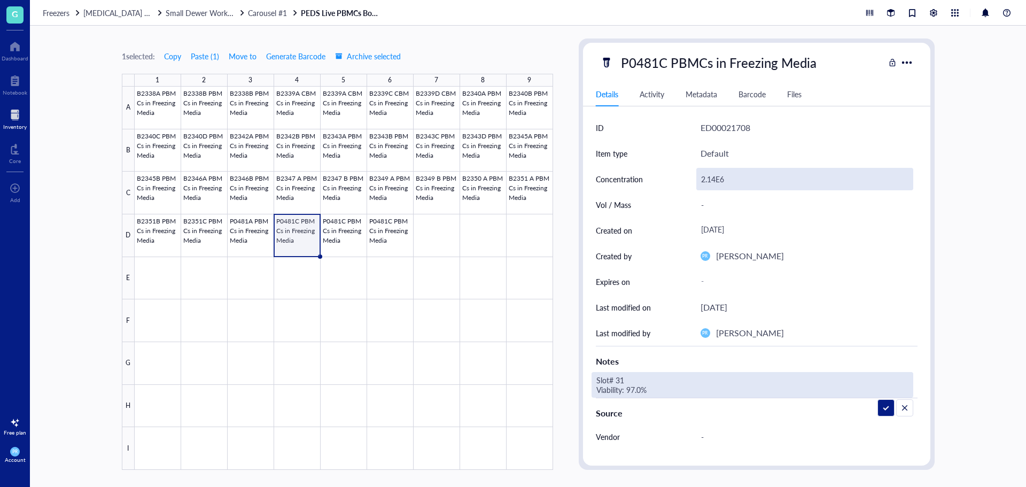
click at [715, 178] on div "2.14E6" at bounding box center [804, 179] width 217 height 22
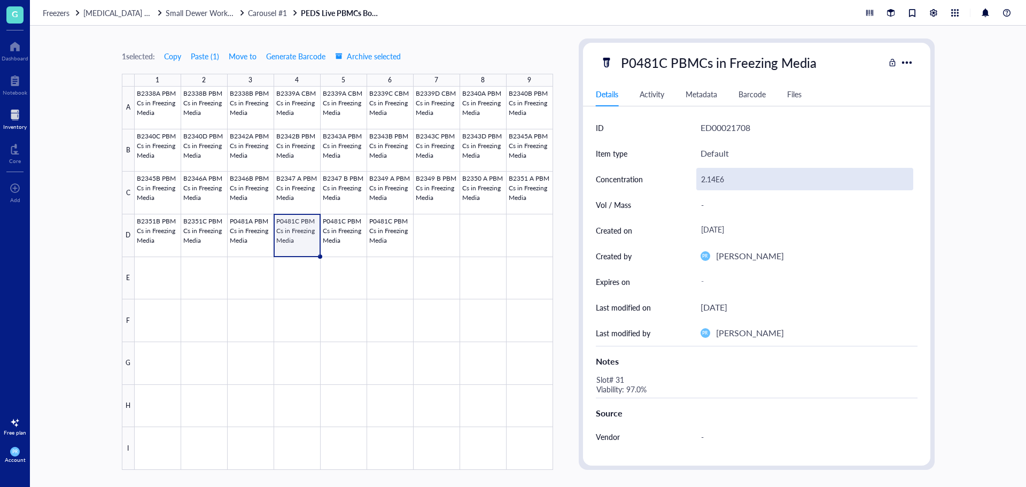
click at [714, 179] on div "2.14E6" at bounding box center [804, 179] width 217 height 22
click at [714, 179] on input "2.14E6" at bounding box center [805, 178] width 216 height 21
type input "2.69E6"
click at [347, 229] on div at bounding box center [344, 278] width 418 height 383
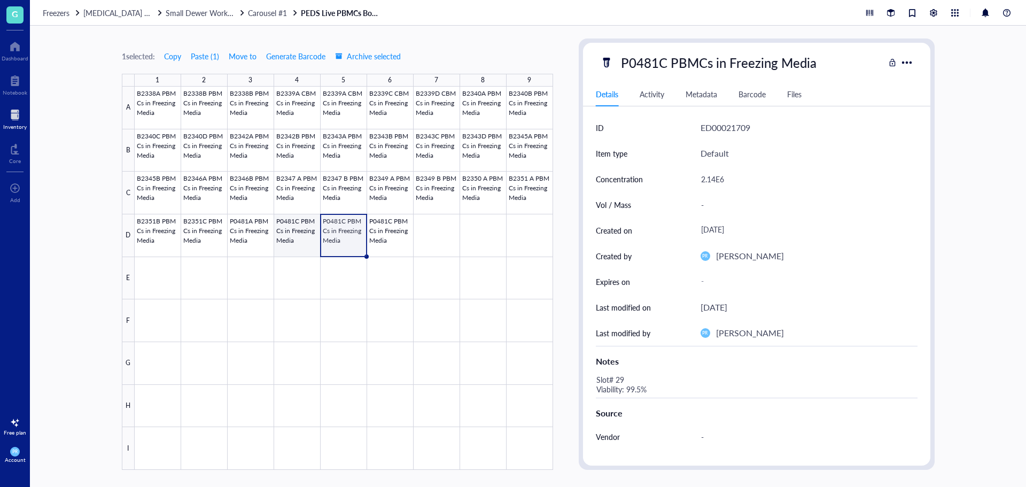
click at [294, 237] on div at bounding box center [344, 278] width 418 height 383
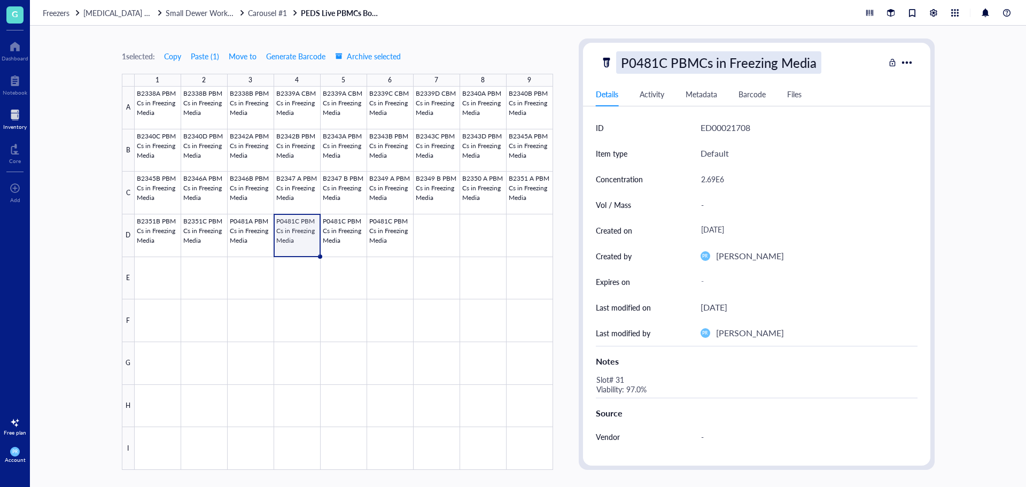
click at [661, 65] on div "P0481C PBMCs in Freezing Media" at bounding box center [718, 62] width 205 height 22
click at [662, 64] on input "P0481C PBMCs in Freezing Media" at bounding box center [736, 62] width 239 height 21
type input "P0481B PBMCs in Freezing Media"
click at [341, 235] on div at bounding box center [344, 278] width 418 height 383
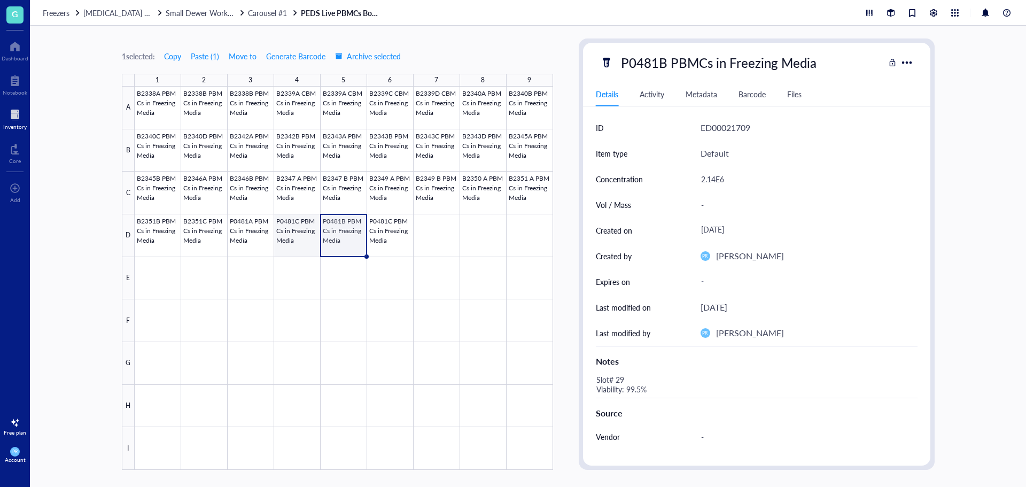
click at [296, 232] on div at bounding box center [344, 278] width 418 height 383
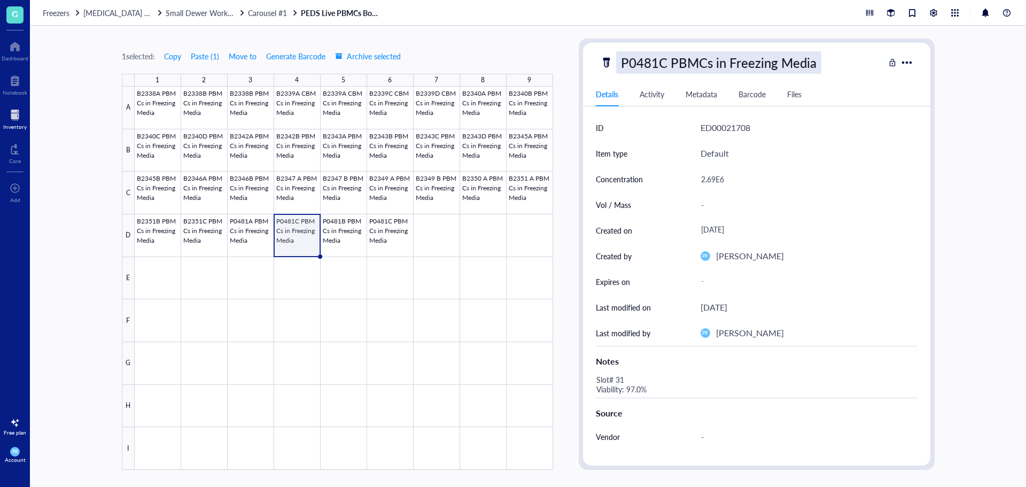
click at [662, 63] on div "P0481C PBMCs in Freezing Media" at bounding box center [718, 62] width 205 height 22
click at [660, 63] on input "P0481C PBMCs in Freezing Media" at bounding box center [736, 62] width 239 height 21
type input "P0481B PBMCs in Freezing Media"
click at [353, 230] on div at bounding box center [344, 278] width 418 height 383
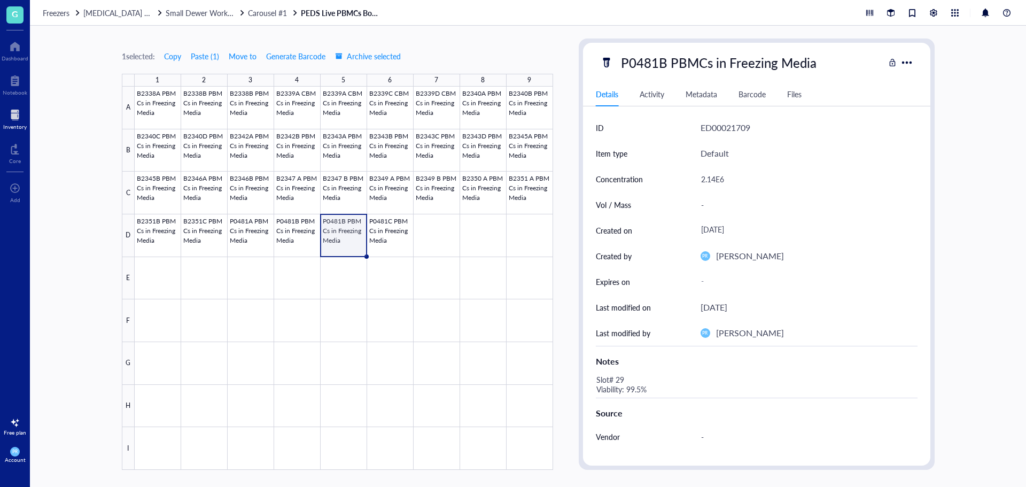
click at [666, 75] on div "P0481B PBMCs in Freezing Media Details Activity Metadata Barcode Files ID ED000…" at bounding box center [756, 254] width 347 height 423
click at [665, 66] on div "P0481B PBMCs in Freezing Media" at bounding box center [718, 62] width 205 height 22
drag, startPoint x: 667, startPoint y: 63, endPoint x: 661, endPoint y: 63, distance: 5.9
click at [661, 63] on input "P0481B PBMCs in Freezing Media" at bounding box center [736, 62] width 239 height 21
type input "P0481C PBMCs in Freezing Media"
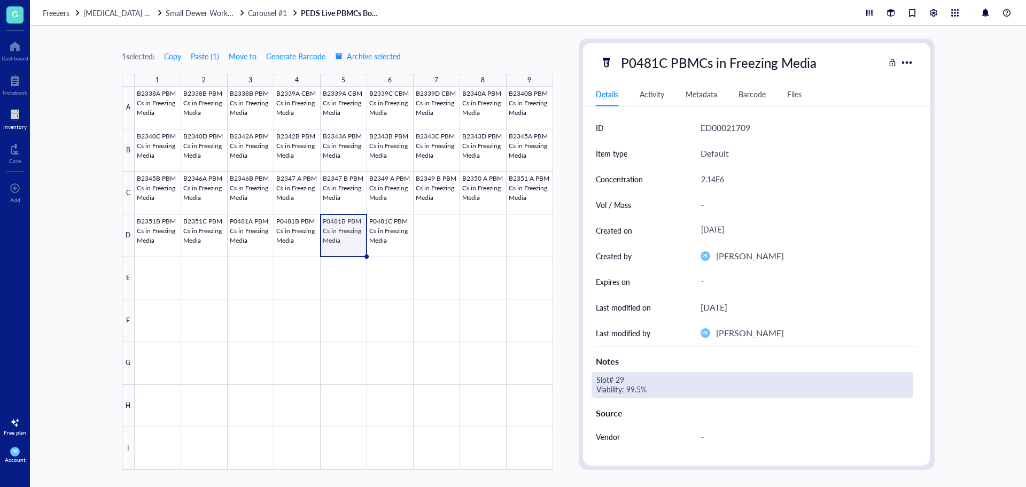
click at [628, 382] on div "Slot# 29 Viability: 99.5%" at bounding box center [752, 385] width 322 height 26
click at [620, 380] on div "Slot# 29 Viability: 99.5%" at bounding box center [752, 385] width 322 height 26
drag, startPoint x: 624, startPoint y: 380, endPoint x: 615, endPoint y: 380, distance: 8.5
click at [615, 380] on textarea "Slot# 29 Viability: 99.5%" at bounding box center [675, 385] width 167 height 24
drag, startPoint x: 641, startPoint y: 387, endPoint x: 632, endPoint y: 387, distance: 9.6
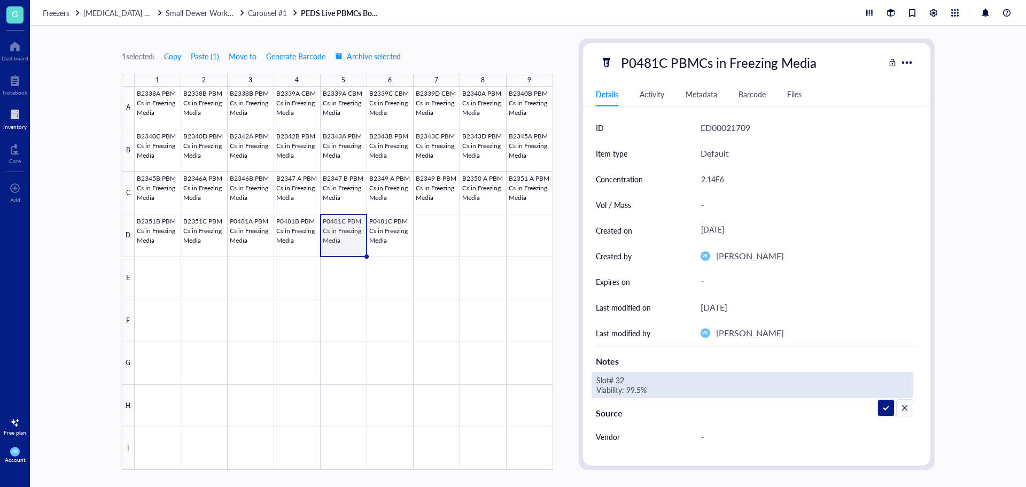
click at [632, 387] on textarea "Slot# 32 Viability: 99.5%" at bounding box center [675, 385] width 167 height 24
type textarea "Slot# 32 Viability: 97.1%"
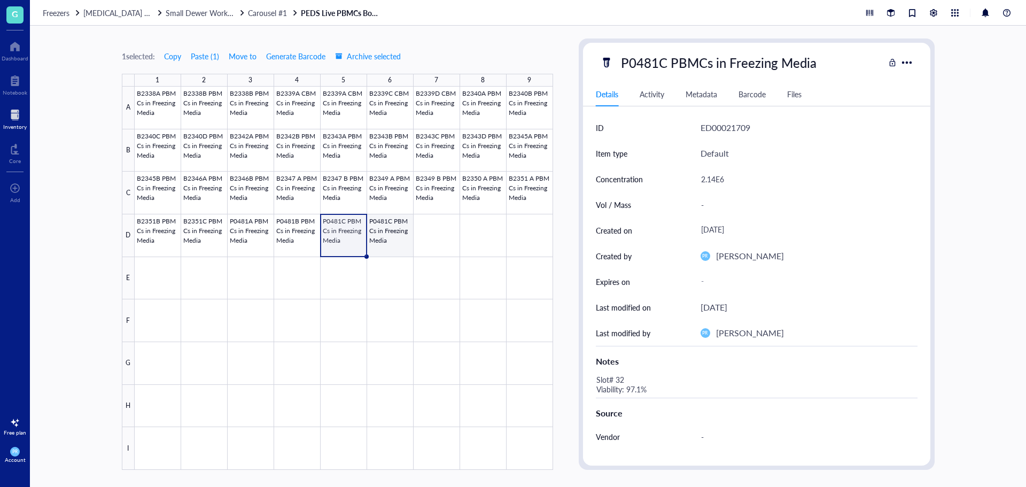
click at [392, 231] on div at bounding box center [344, 278] width 418 height 383
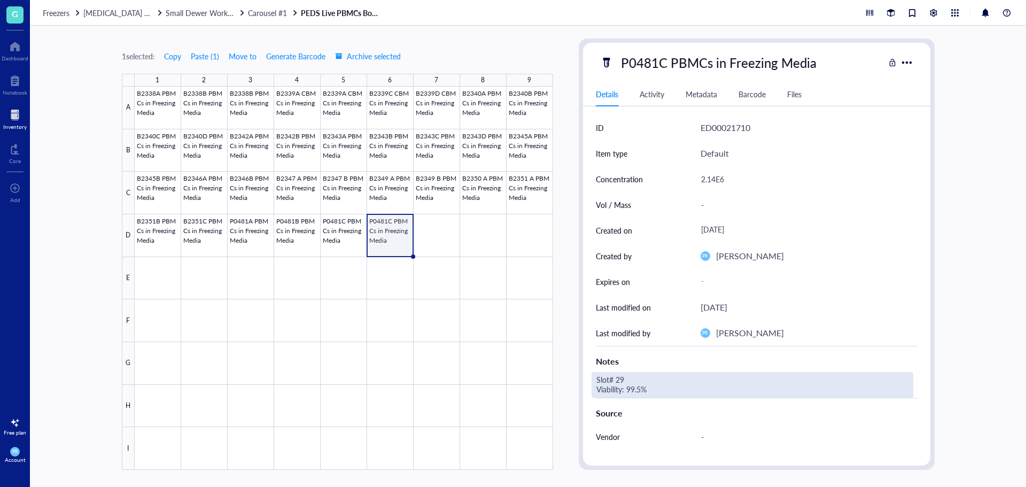
click at [613, 378] on div "Slot# 29 Viability: 99.5%" at bounding box center [752, 385] width 322 height 26
drag, startPoint x: 624, startPoint y: 379, endPoint x: 616, endPoint y: 379, distance: 8.0
click at [616, 379] on textarea "Slot# 29 Viability: 99.5%" at bounding box center [675, 385] width 167 height 24
drag, startPoint x: 640, startPoint y: 393, endPoint x: 631, endPoint y: 393, distance: 9.1
click at [631, 393] on textarea "Slot# 33 Viability: 99.5%" at bounding box center [675, 385] width 167 height 24
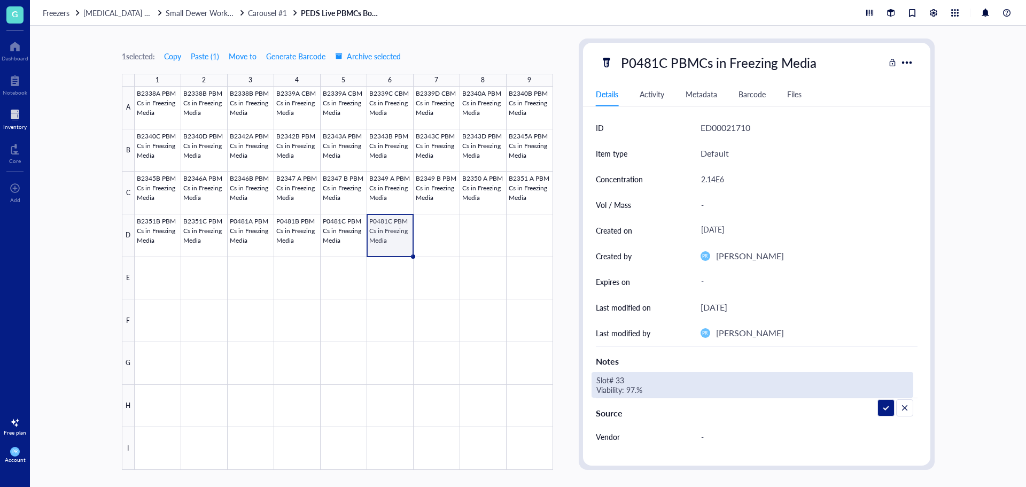
type textarea "Slot# 33 Viability: 97.5%"
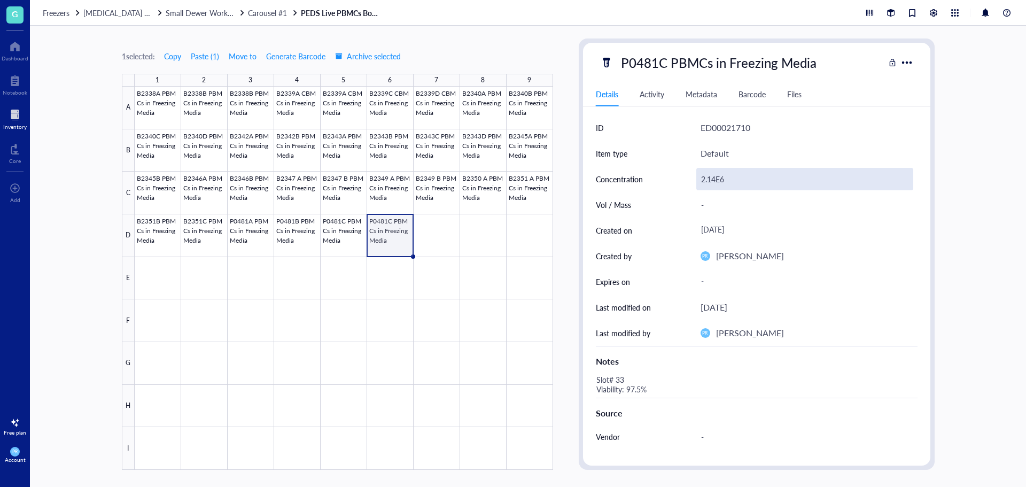
click at [719, 177] on div "2.14E6" at bounding box center [804, 179] width 217 height 22
click at [714, 177] on div "2.14E6" at bounding box center [804, 179] width 217 height 22
click at [715, 178] on input "2.14E6" at bounding box center [805, 178] width 216 height 21
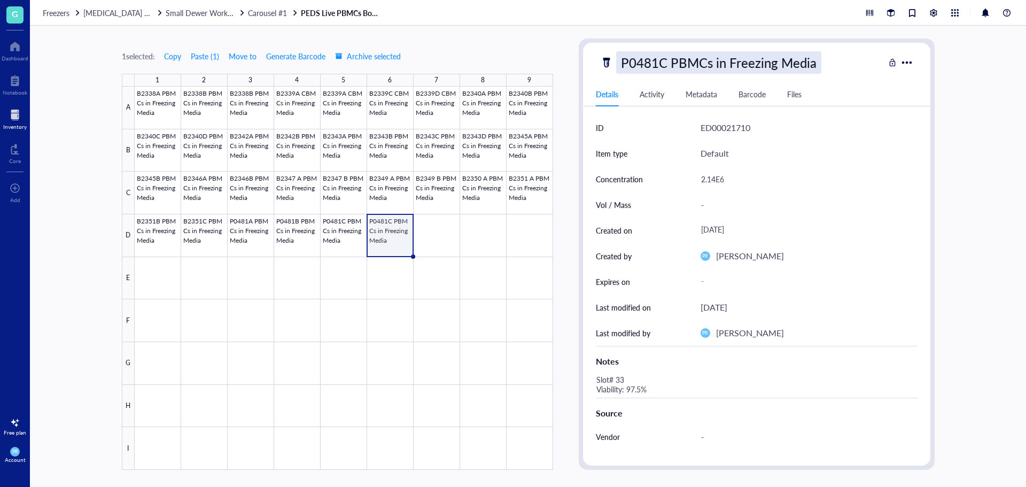
click at [662, 63] on div "P0481C PBMCs in Freezing Media" at bounding box center [718, 62] width 205 height 22
drag, startPoint x: 668, startPoint y: 66, endPoint x: 660, endPoint y: 66, distance: 8.0
click at [660, 66] on input "P0481C PBMCs in Freezing Media" at bounding box center [736, 62] width 239 height 21
type input "P0481D PBMCs in Freezing Media"
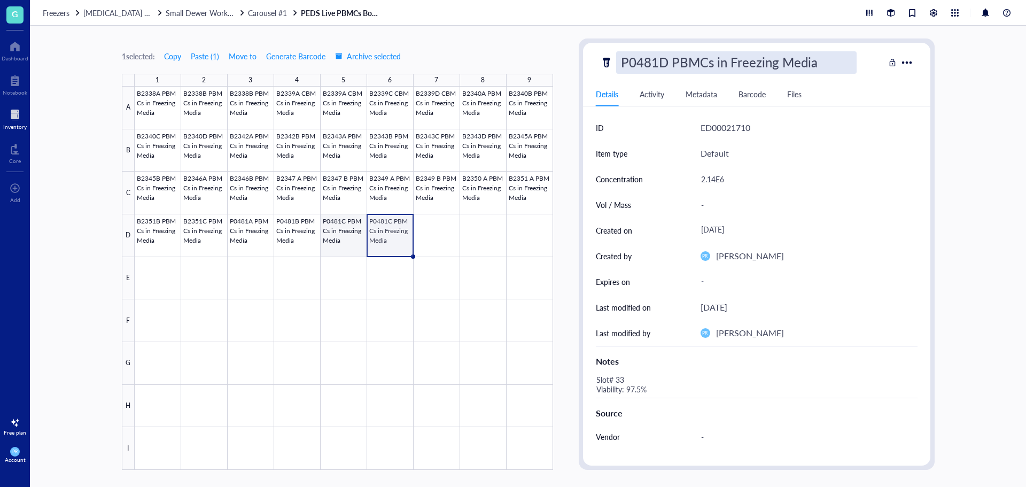
click at [333, 239] on div at bounding box center [344, 278] width 418 height 383
click at [350, 245] on div at bounding box center [344, 278] width 418 height 383
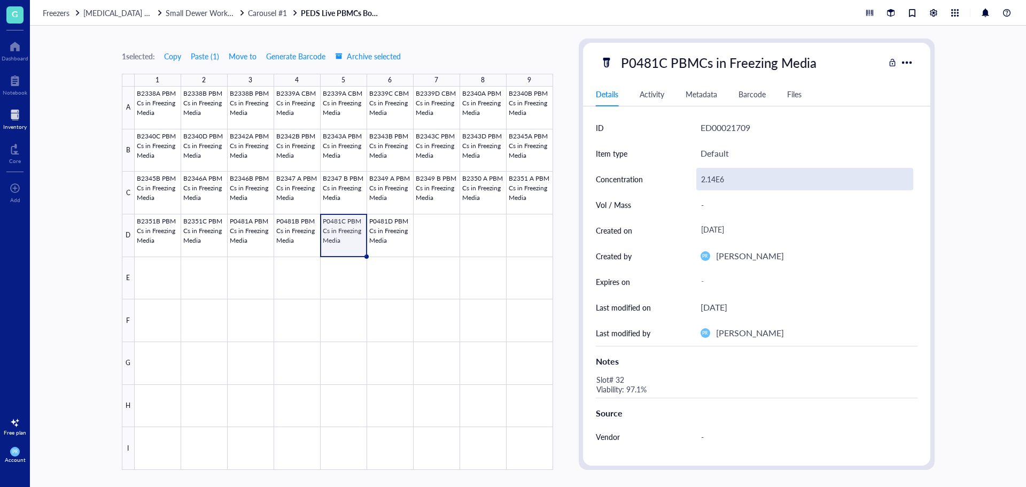
click at [707, 190] on div "2.14E6" at bounding box center [804, 179] width 217 height 22
click at [710, 182] on input "2.14E6" at bounding box center [805, 178] width 216 height 21
type input "2.44E6"
click at [379, 228] on div at bounding box center [344, 278] width 418 height 383
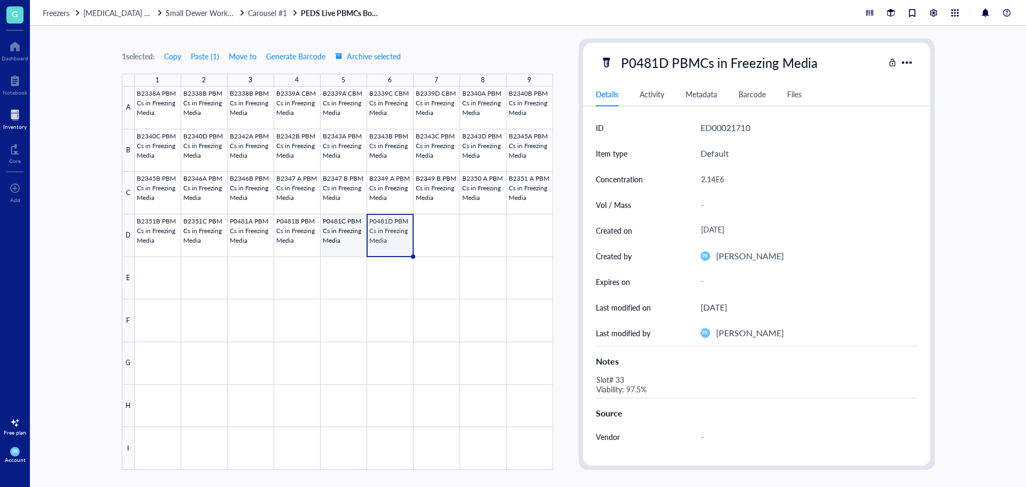
click at [357, 231] on div at bounding box center [344, 278] width 418 height 383
click at [311, 233] on div at bounding box center [344, 278] width 418 height 383
click at [262, 233] on div at bounding box center [344, 278] width 418 height 383
click at [306, 235] on div at bounding box center [344, 278] width 418 height 383
click at [347, 236] on div at bounding box center [344, 278] width 418 height 383
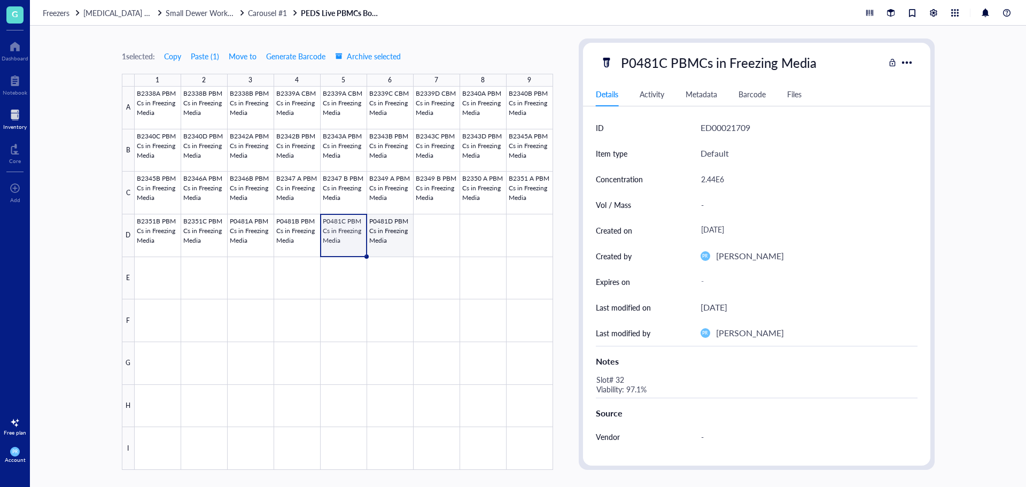
click at [371, 238] on div at bounding box center [344, 278] width 418 height 383
